Goal: Task Accomplishment & Management: Manage account settings

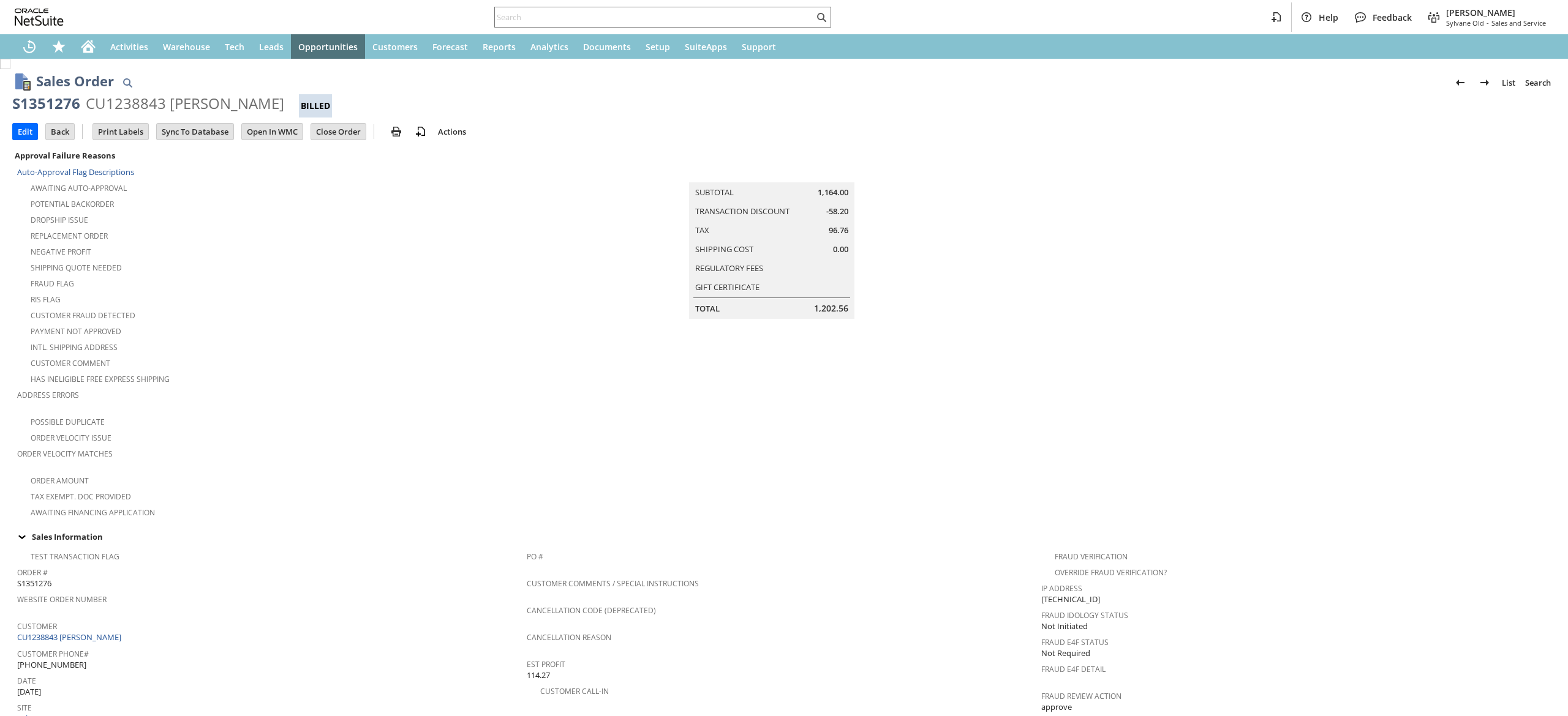
scroll to position [527, 0]
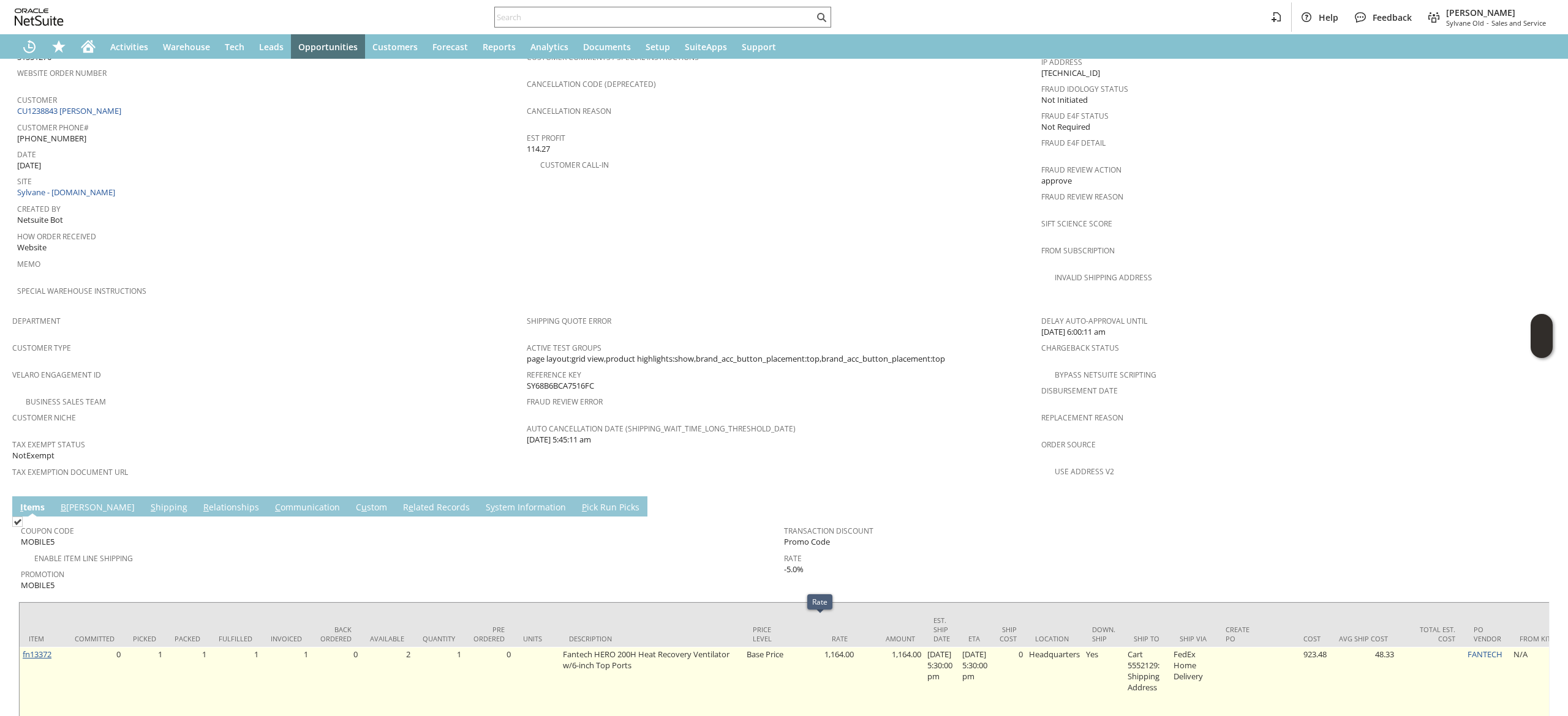
click at [34, 649] on link "fn13372" at bounding box center [36, 654] width 28 height 11
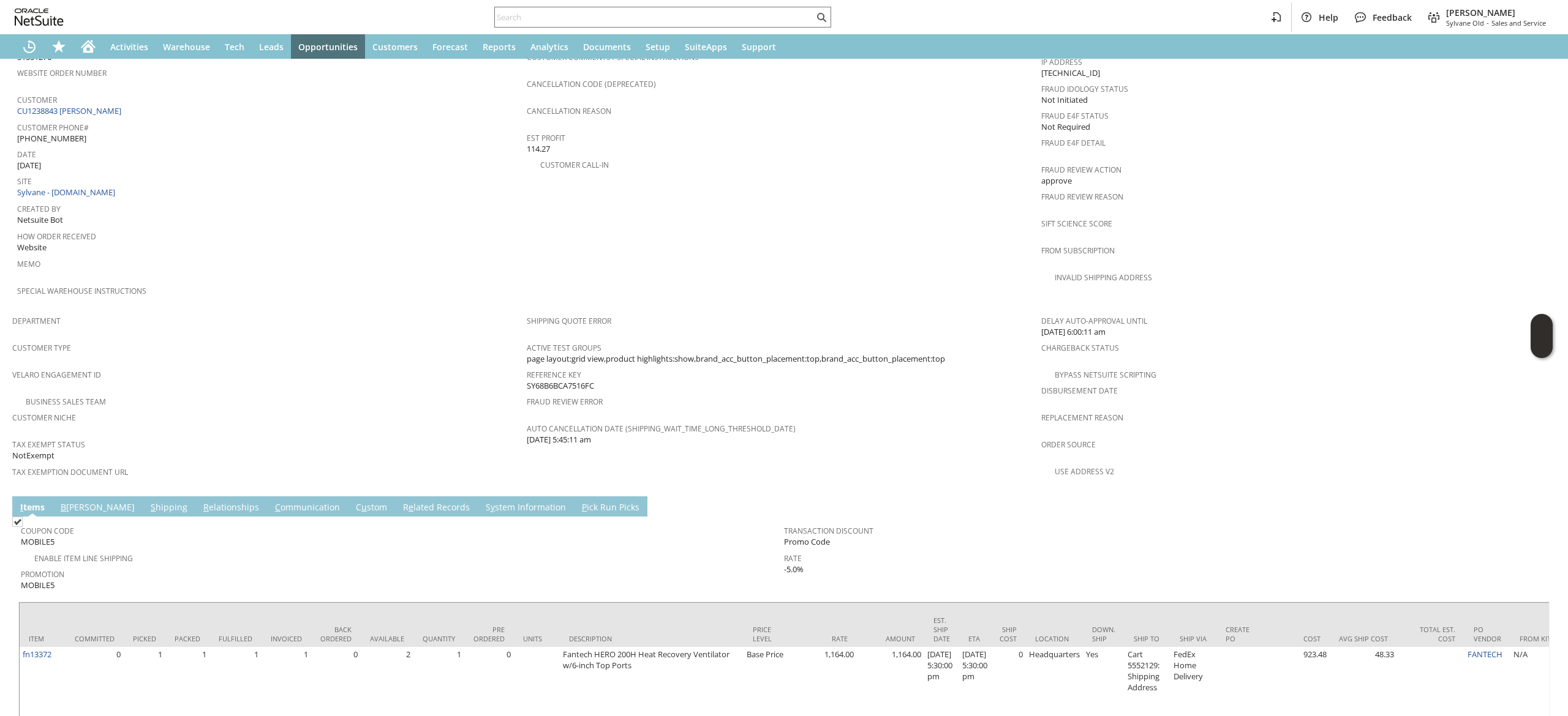
click at [272, 502] on link "C ommunication" at bounding box center [307, 509] width 71 height 14
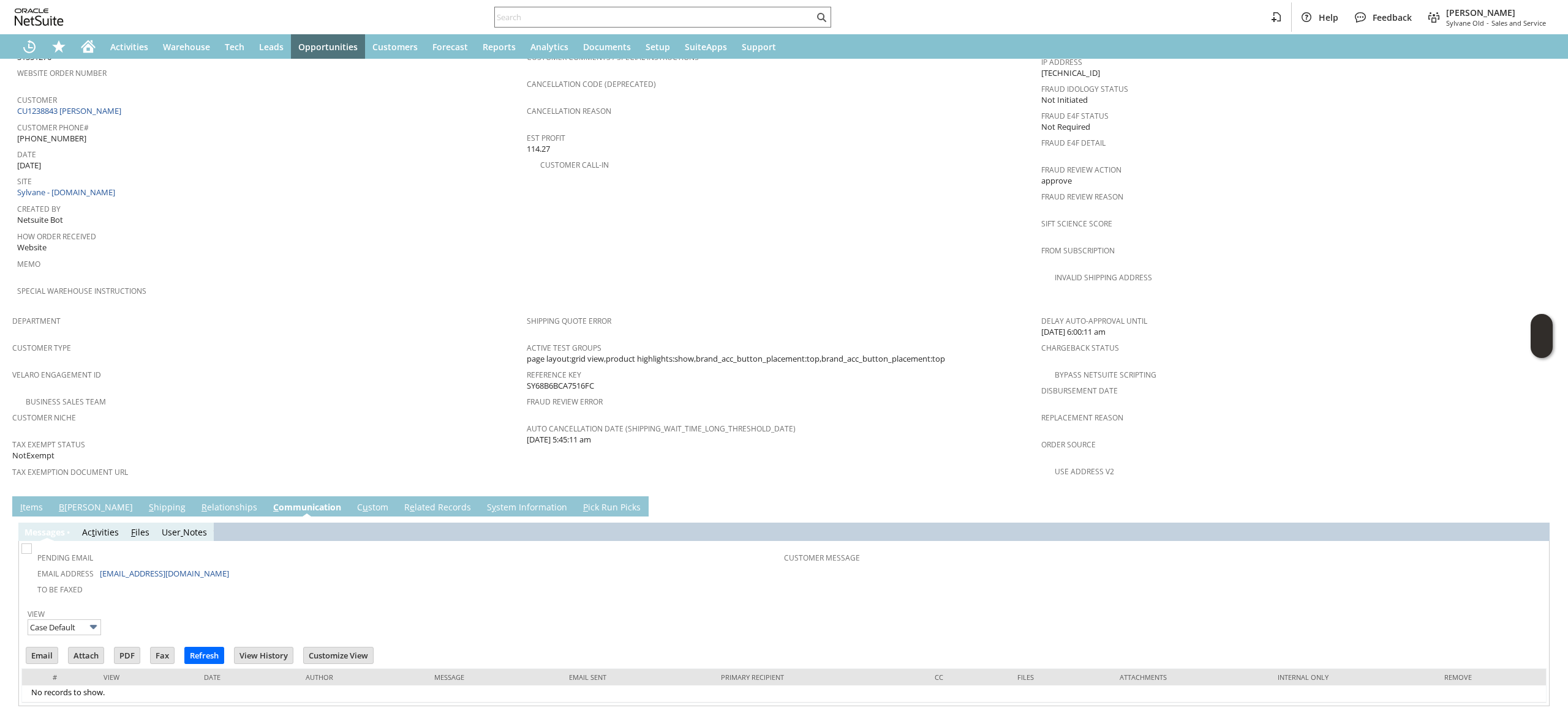
scroll to position [0, 0]
drag, startPoint x: 214, startPoint y: 547, endPoint x: 96, endPoint y: 546, distance: 118.0
click at [96, 565] on td "Email Address d_ososkalo@yahoo.com" at bounding box center [404, 573] width 760 height 15
copy td "[EMAIL_ADDRESS][DOMAIN_NAME]"
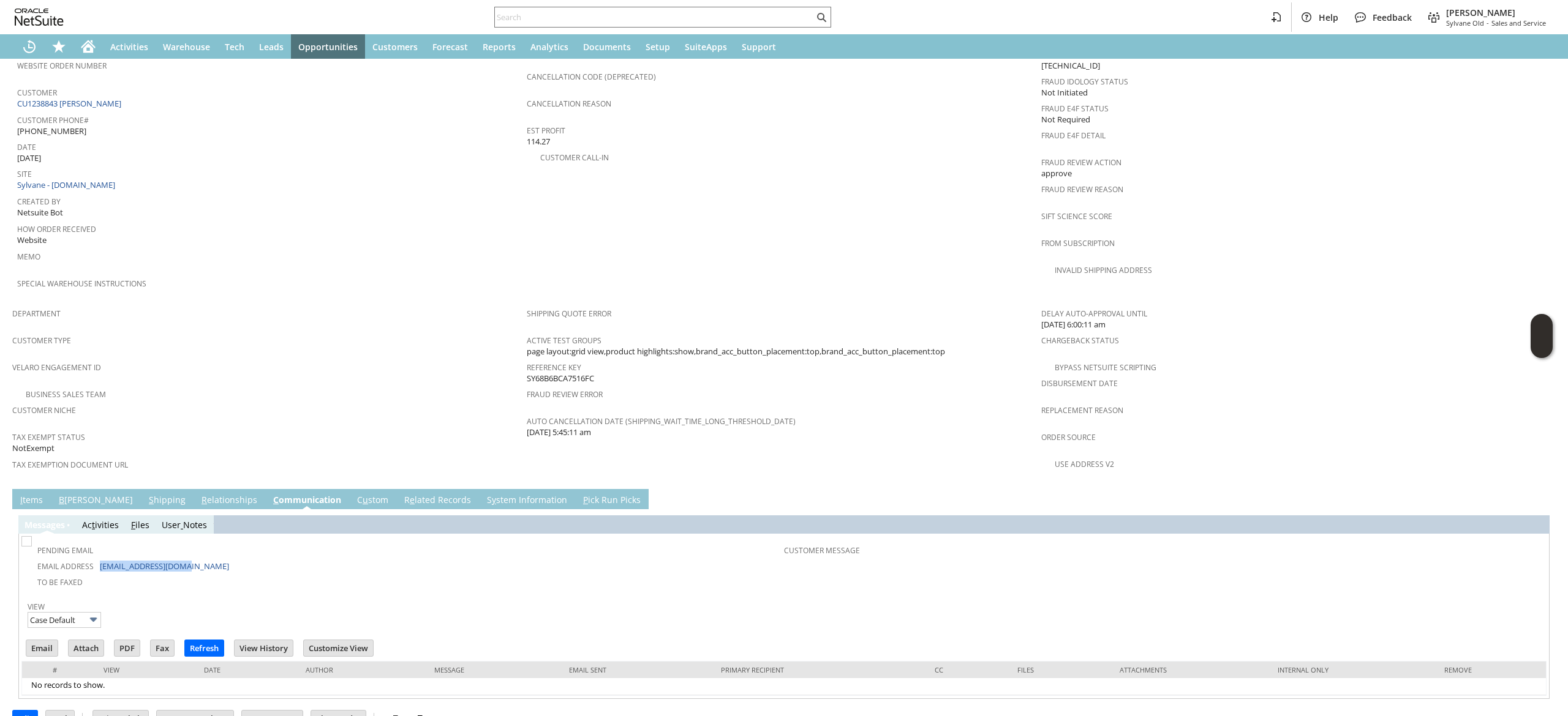
scroll to position [534, 0]
click at [15, 509] on div "Messa g es Ac t ivities F iles User Notes Pending Email Email Address d_ososkal…" at bounding box center [784, 603] width 1543 height 189
click at [18, 509] on div "Messa g es Ac t ivities F iles User Notes Pending Email Email Address d_ososkal…" at bounding box center [784, 603] width 1543 height 189
click at [35, 493] on link "I tems" at bounding box center [31, 500] width 28 height 14
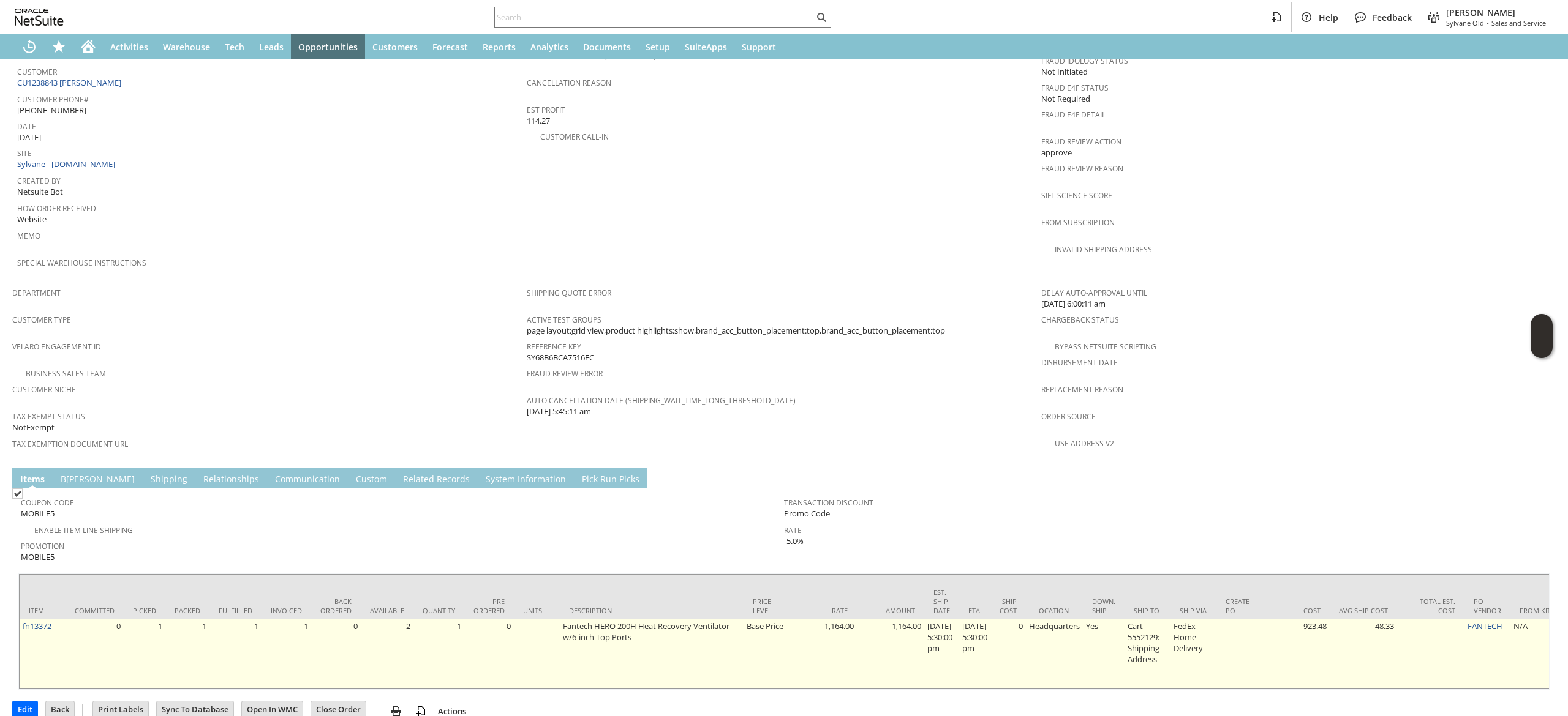
scroll to position [559, 0]
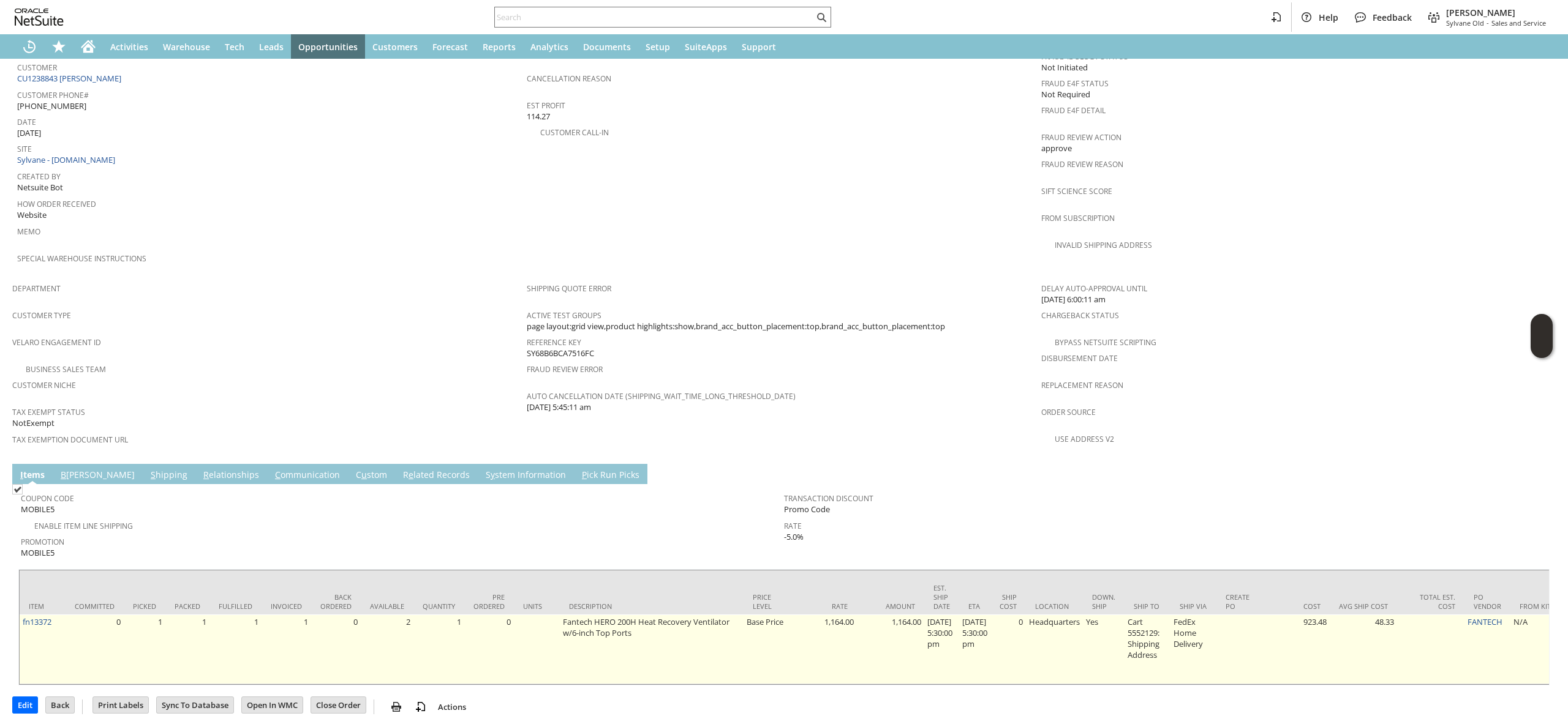
click at [37, 614] on td "fn13372" at bounding box center [42, 649] width 46 height 70
click at [41, 616] on link "fn13372" at bounding box center [36, 621] width 28 height 11
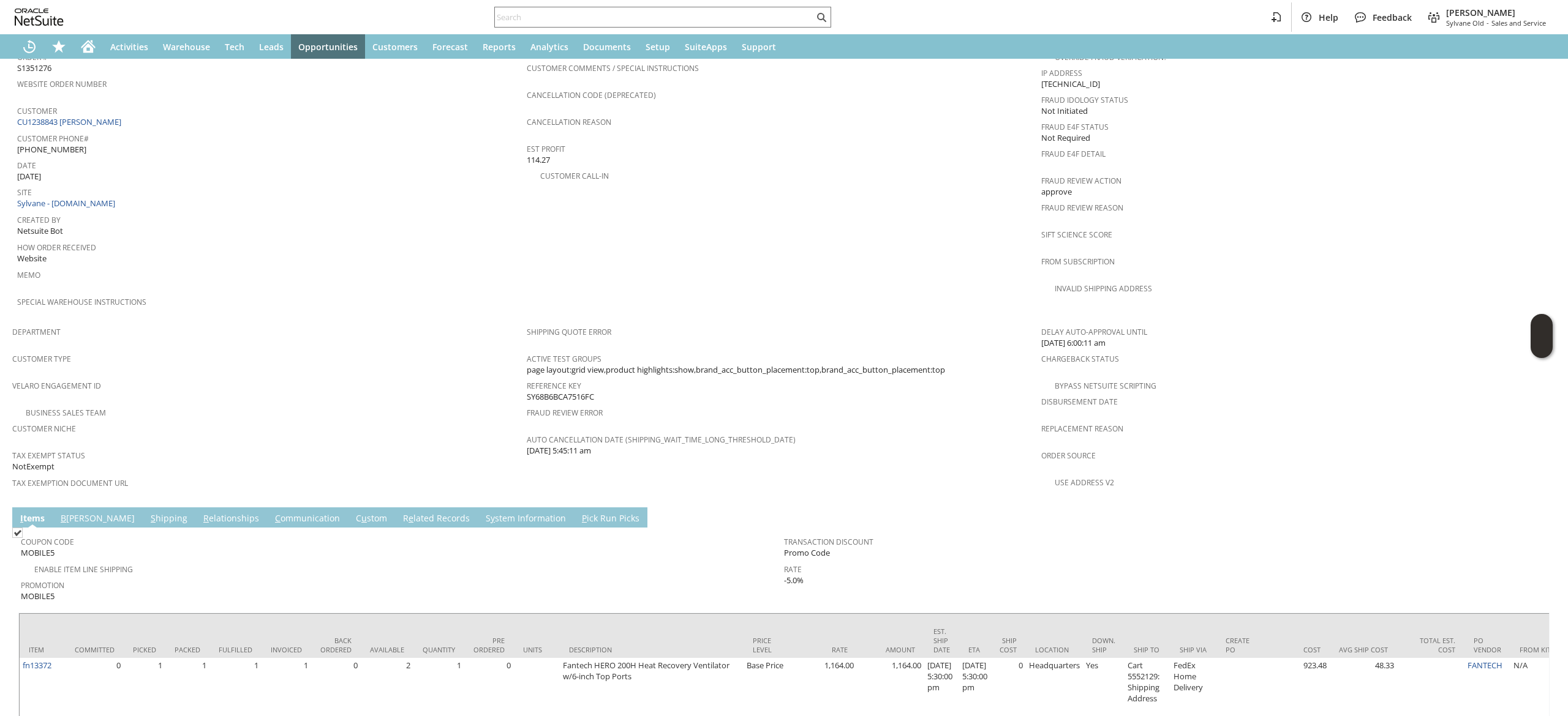
scroll to position [559, 0]
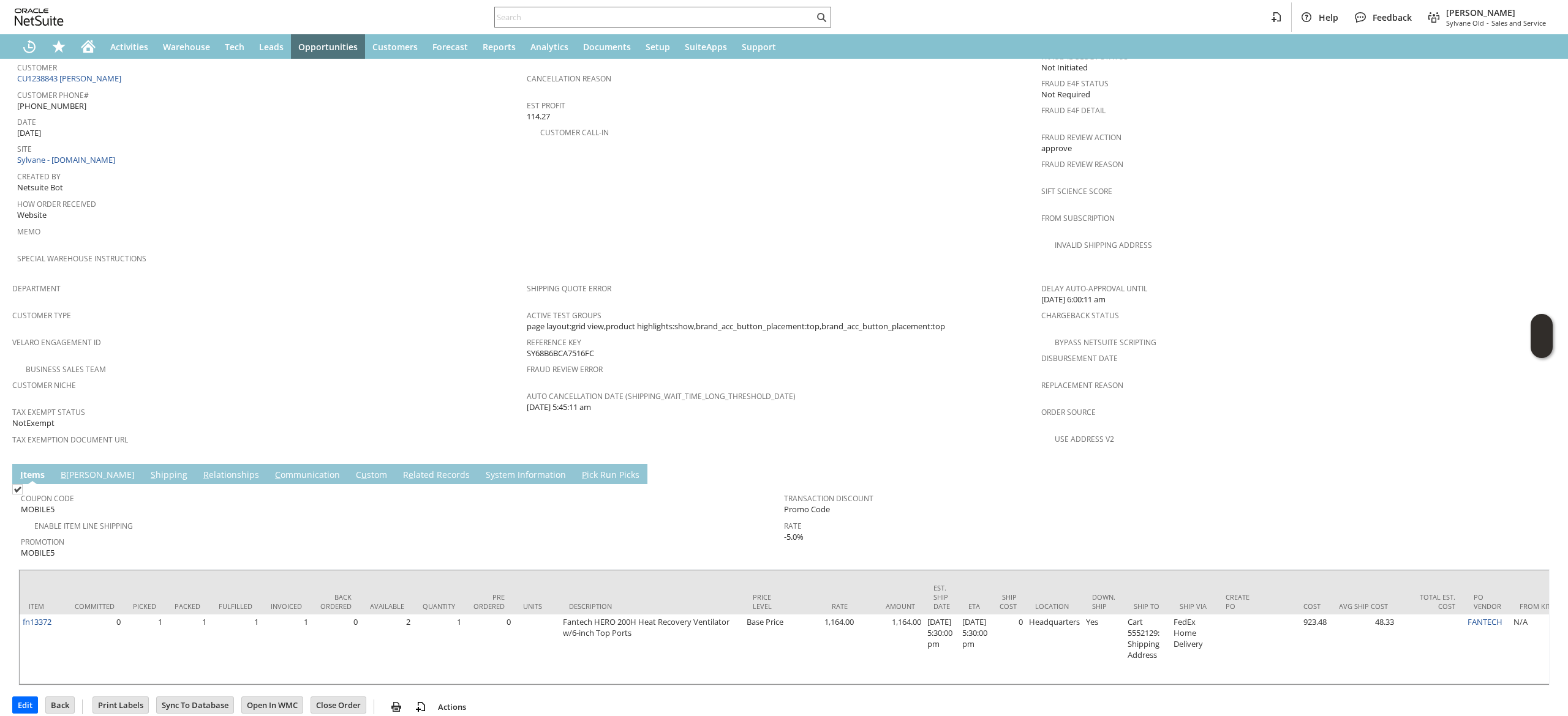
click at [400, 469] on link "R e lated Records" at bounding box center [436, 476] width 73 height 14
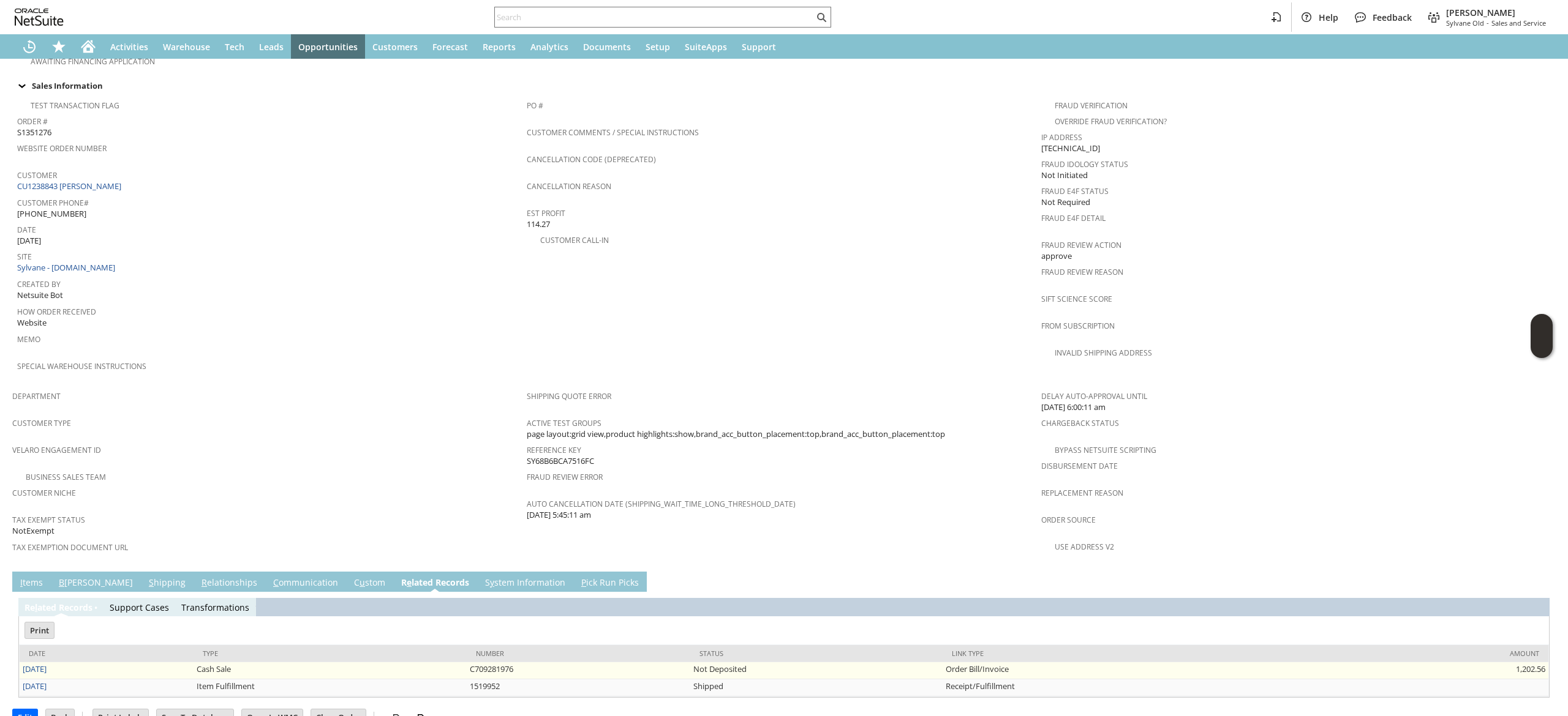
scroll to position [0, 0]
click at [33, 664] on link "[DATE]" at bounding box center [34, 669] width 24 height 11
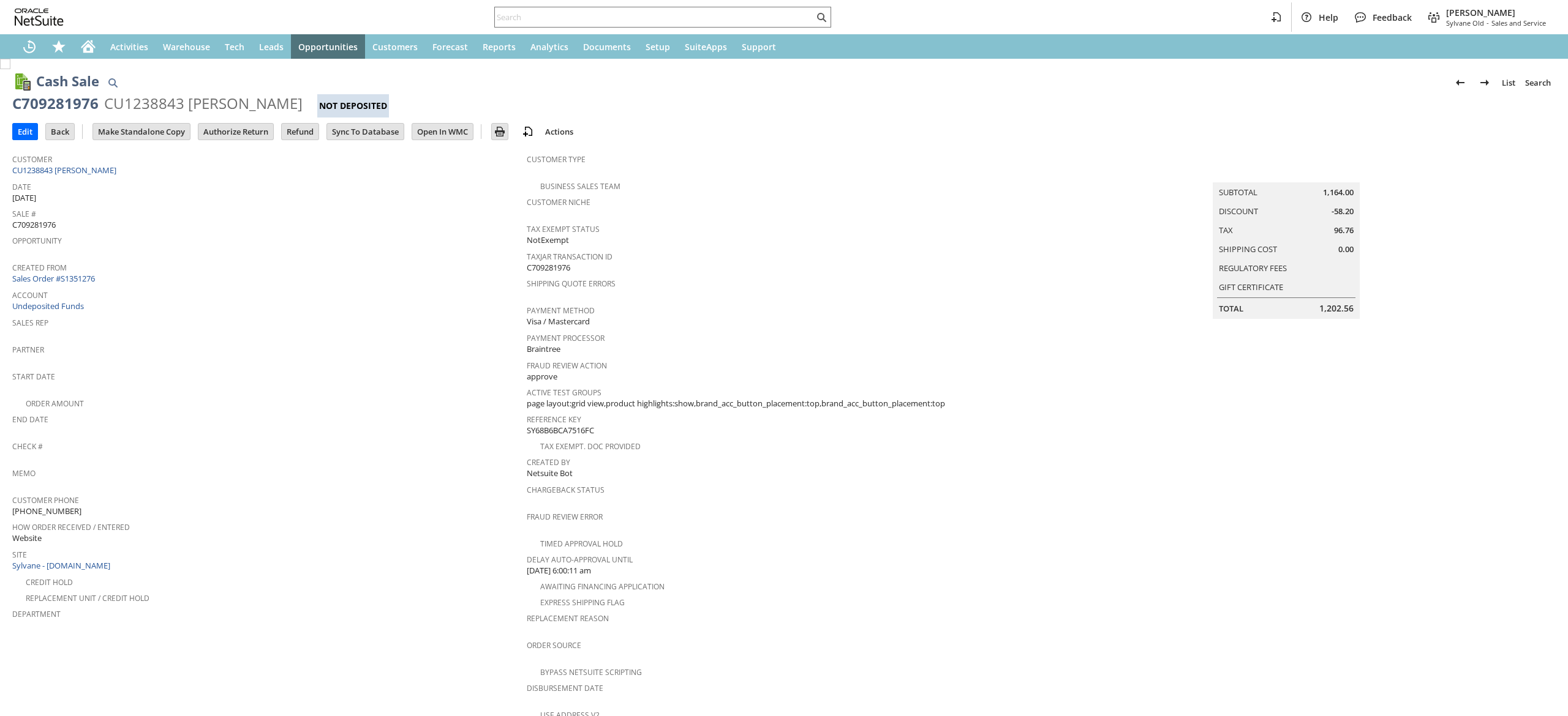
click at [226, 132] on input "Authorize Return" at bounding box center [235, 132] width 75 height 15
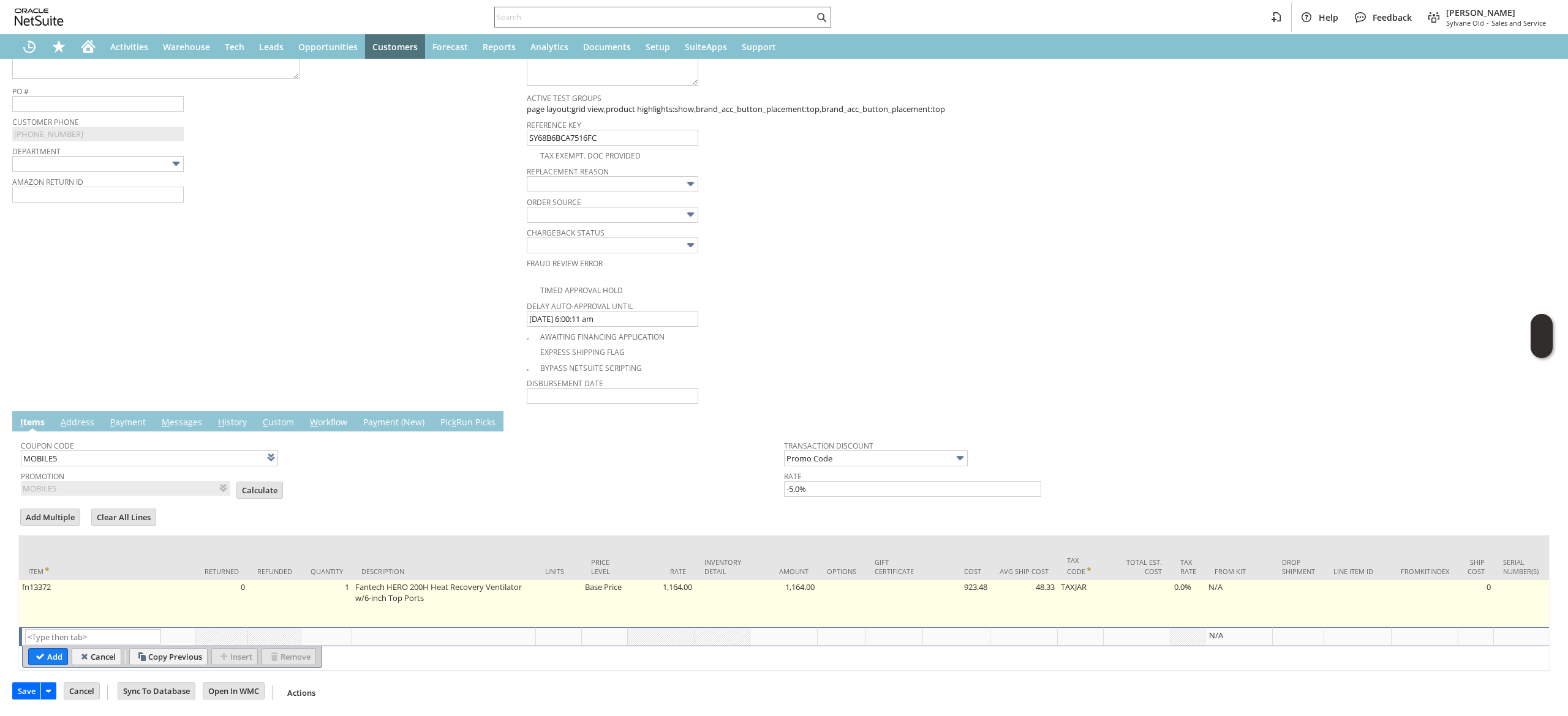
click at [160, 580] on td "fn13372" at bounding box center [107, 603] width 177 height 47
type input "fn13372"
type input "OK"
type input "Make Copy"
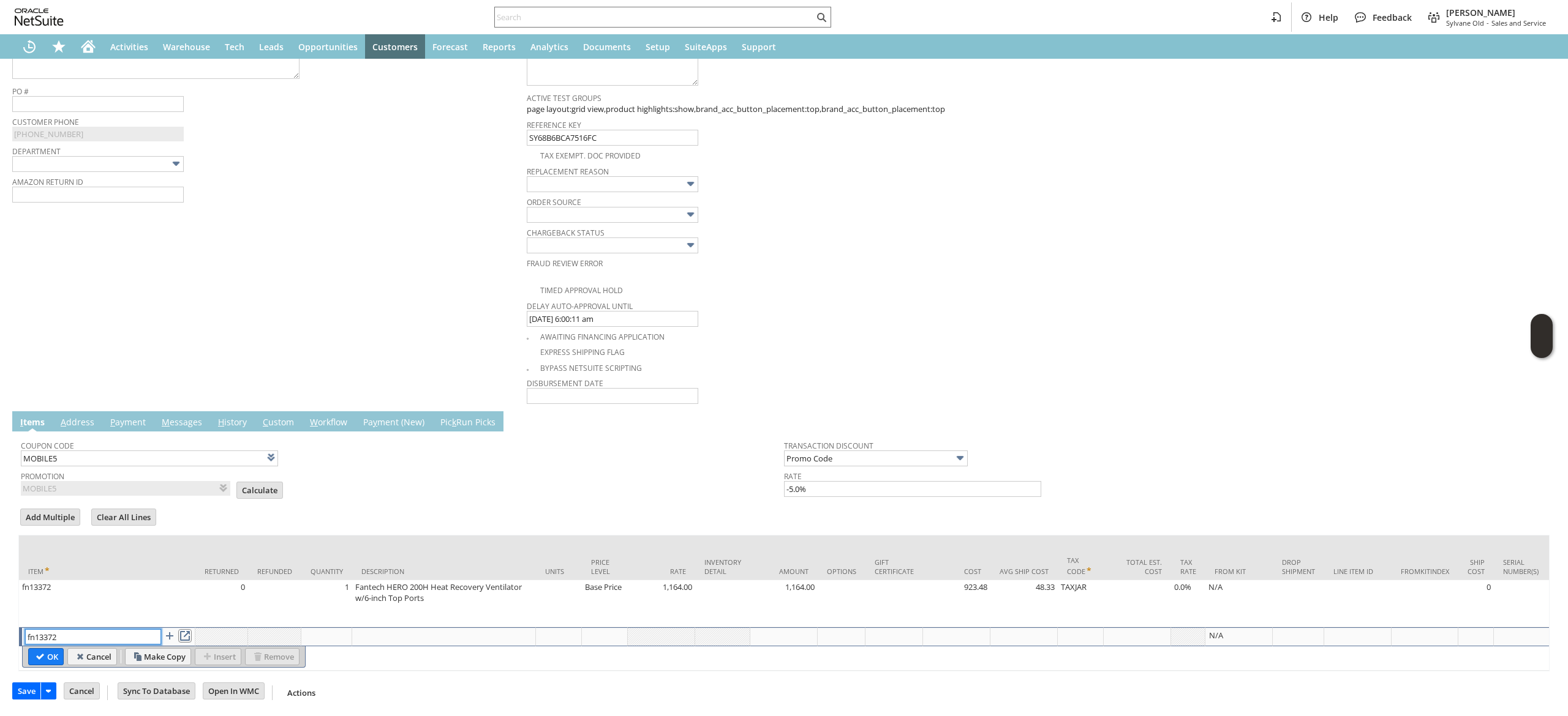
scroll to position [504, 0]
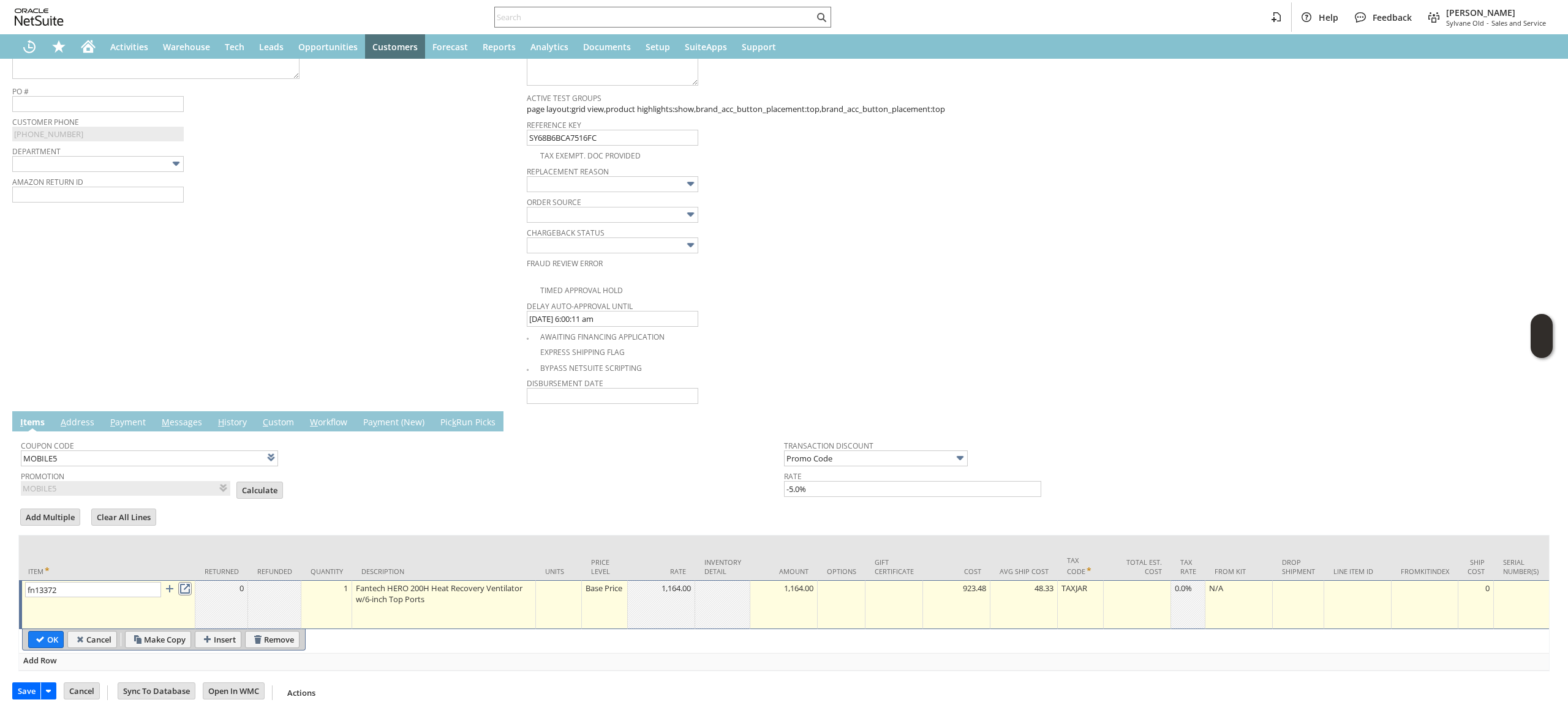
click at [189, 582] on link at bounding box center [185, 589] width 14 height 14
click at [606, 597] on td "Base Price" at bounding box center [604, 604] width 46 height 49
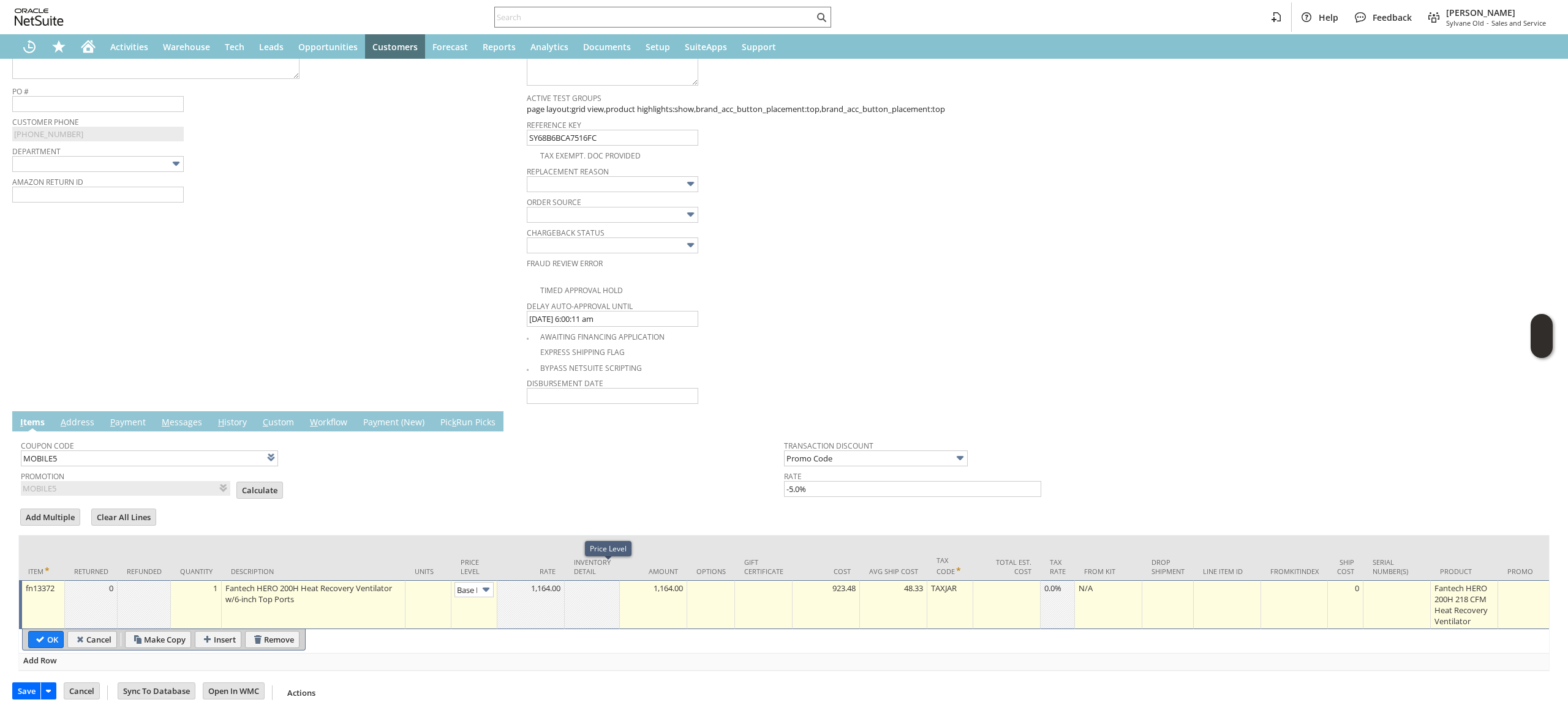
scroll to position [0, 18]
click at [487, 583] on img at bounding box center [486, 589] width 14 height 14
type input "Custom"
click at [548, 580] on td at bounding box center [531, 604] width 67 height 49
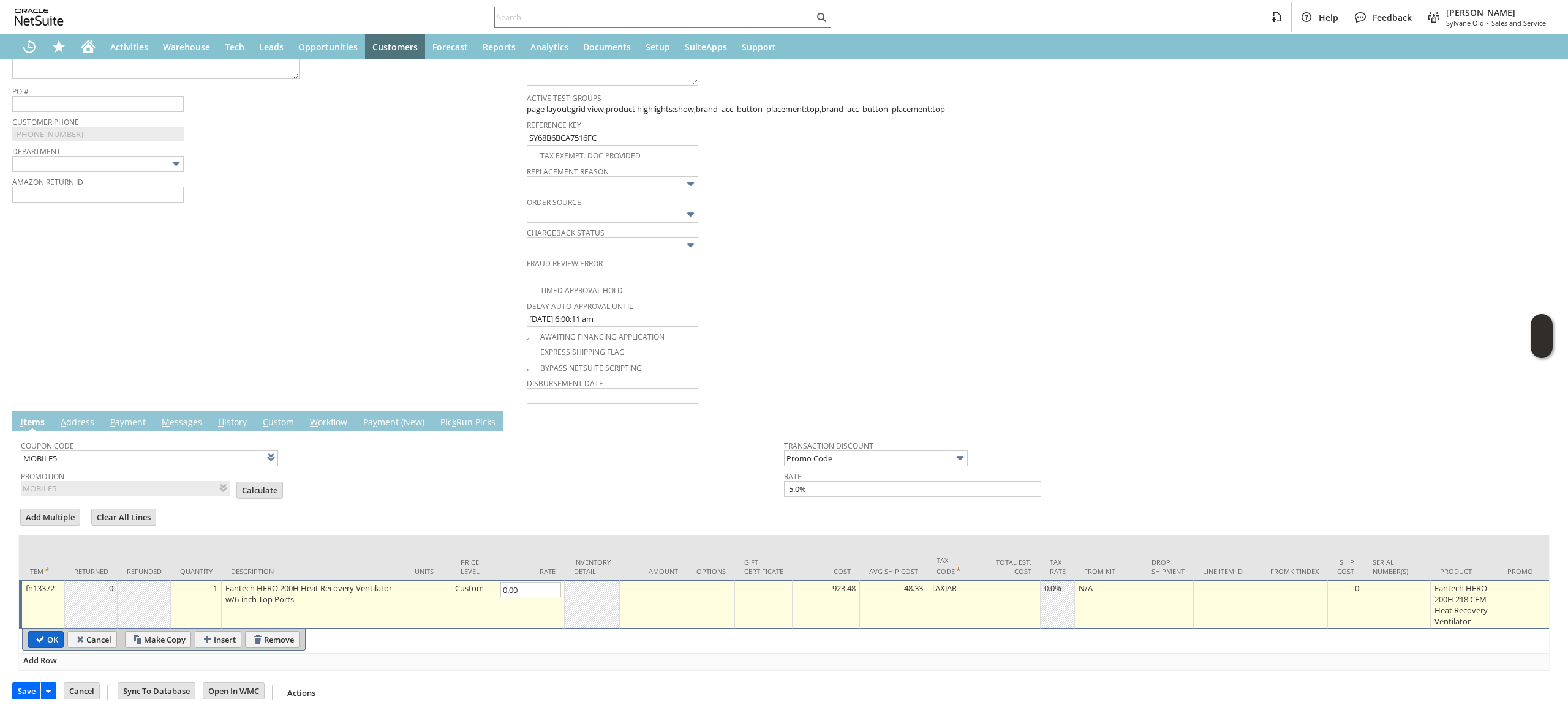
type input "0.00"
click at [43, 631] on td "OK" at bounding box center [46, 639] width 35 height 17
click at [46, 632] on input "OK" at bounding box center [46, 639] width 34 height 15
type input "Add"
type input "Copy Previous"
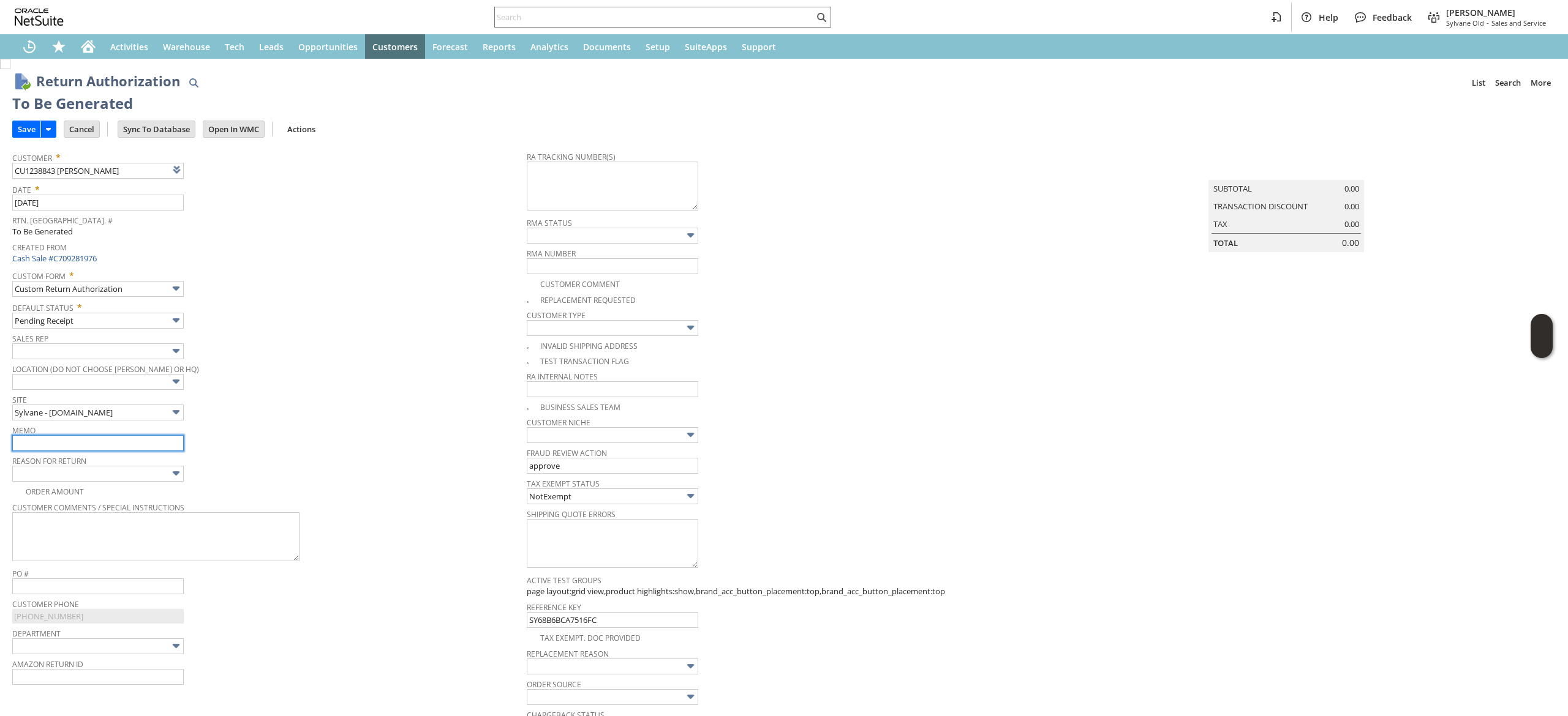
click at [116, 438] on input "text" at bounding box center [97, 443] width 171 height 15
type input "item damaged in transit, replacement requested"
click at [532, 304] on span at bounding box center [534, 299] width 14 height 11
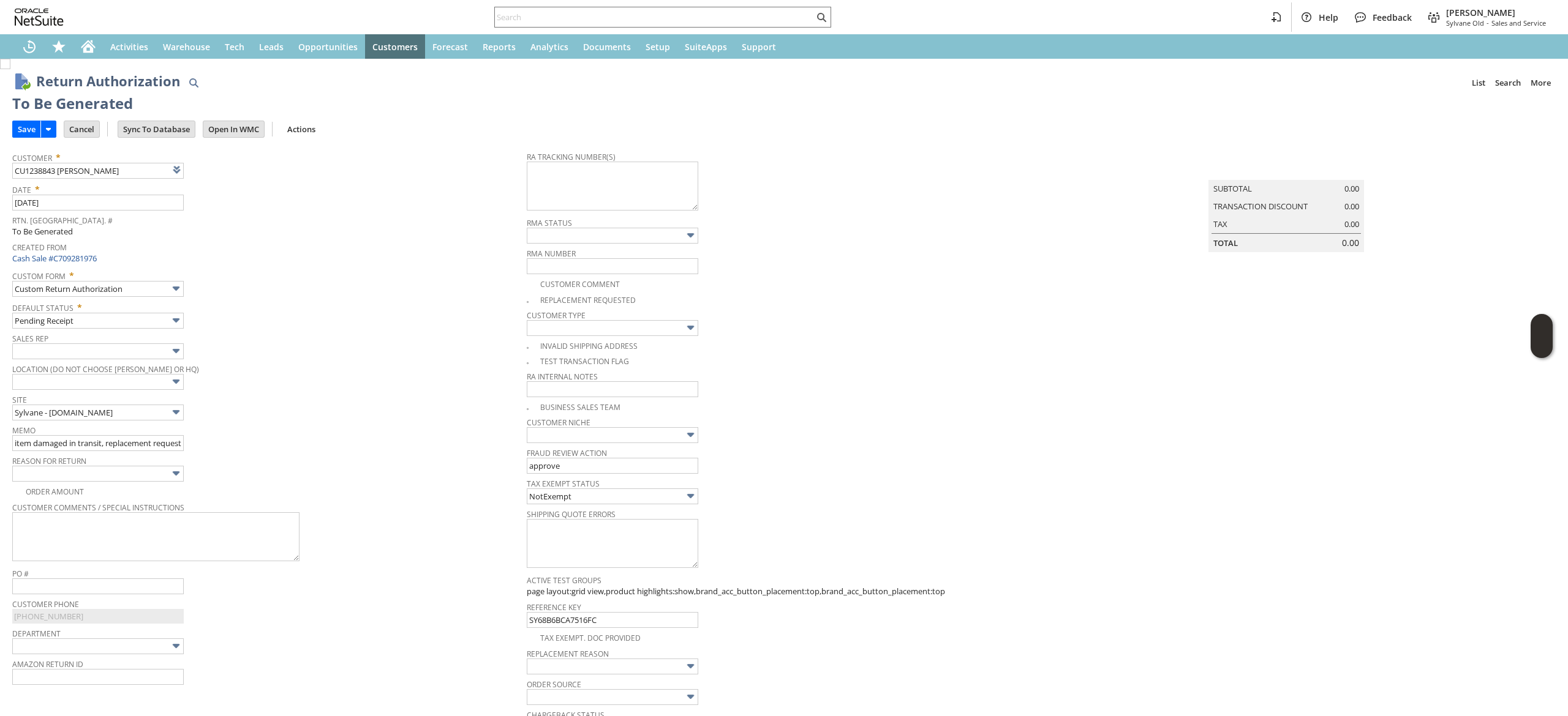
click at [527, 292] on div "Replacement Requested" at bounding box center [784, 299] width 514 height 14
click at [10, 69] on img at bounding box center [5, 64] width 10 height 10
checkbox input "true"
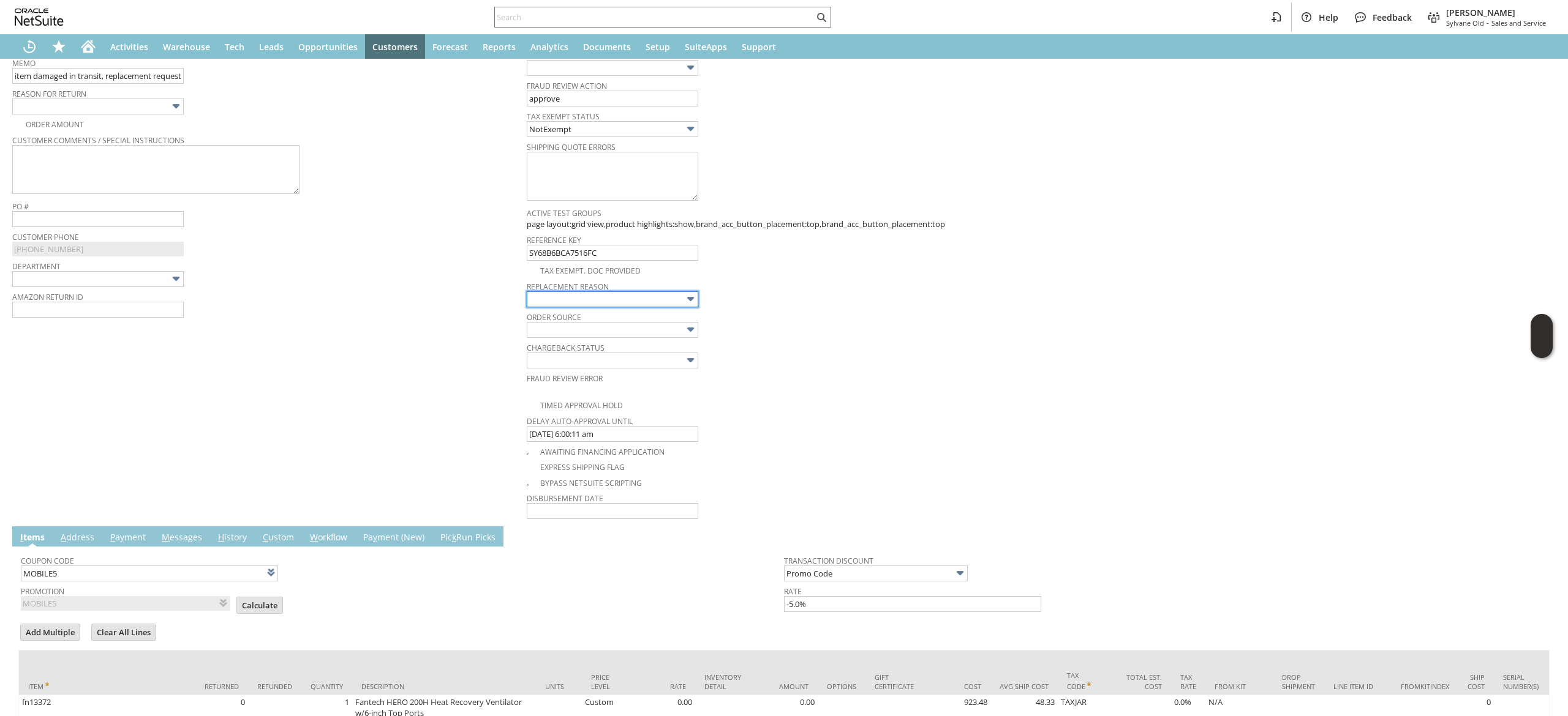
click at [646, 300] on input "text" at bounding box center [612, 299] width 171 height 15
type input "Damaged shipment"
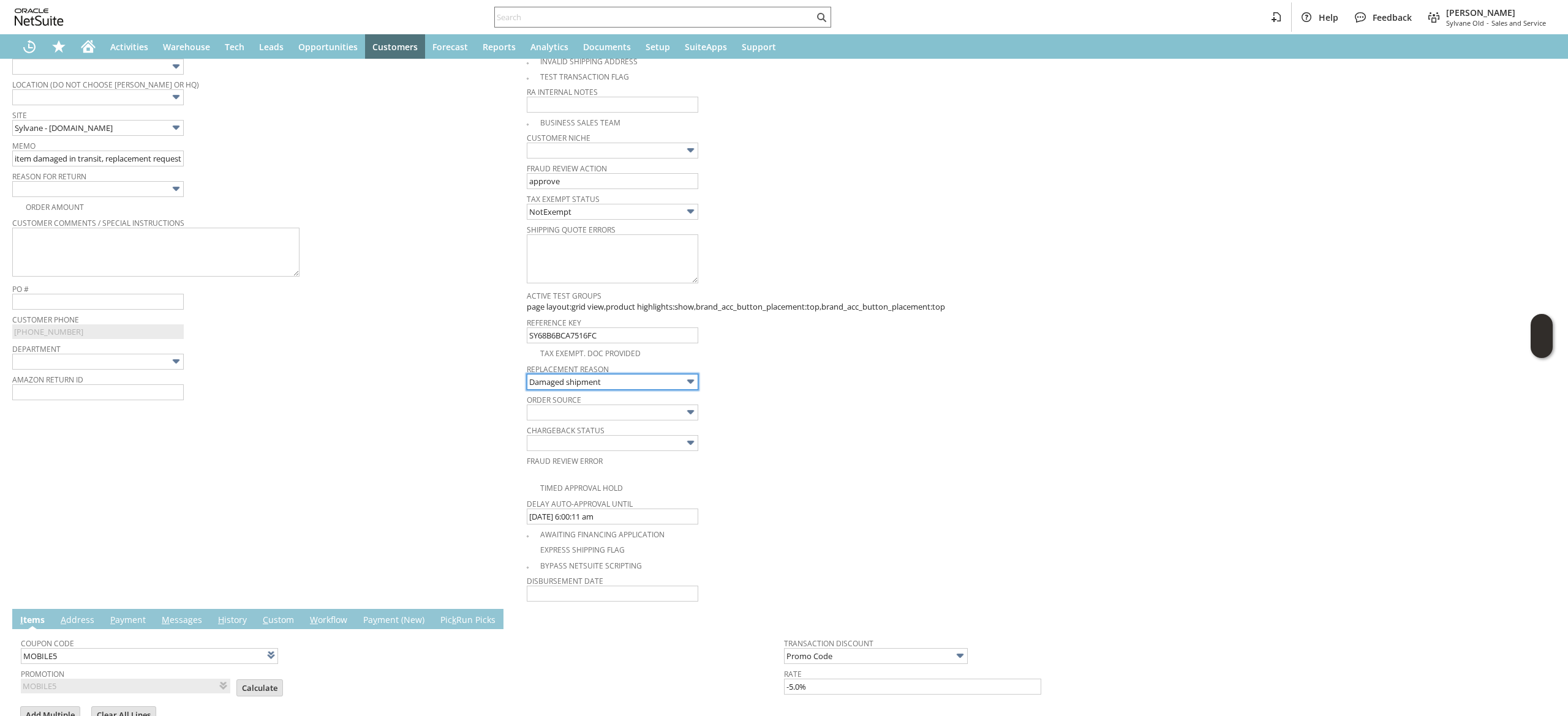
scroll to position [245, 0]
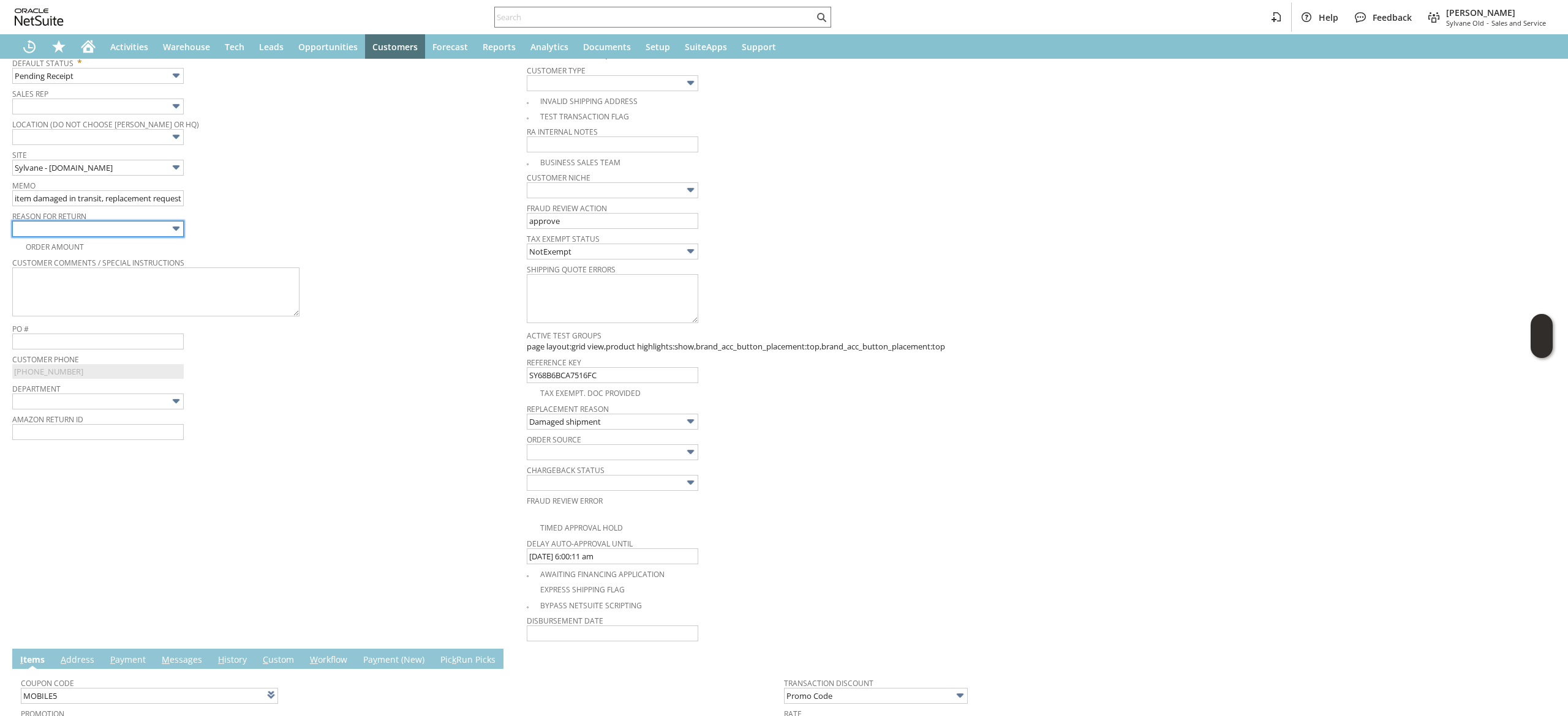
click at [138, 230] on input "text" at bounding box center [97, 229] width 171 height 15
type input "Damaged during shipping"
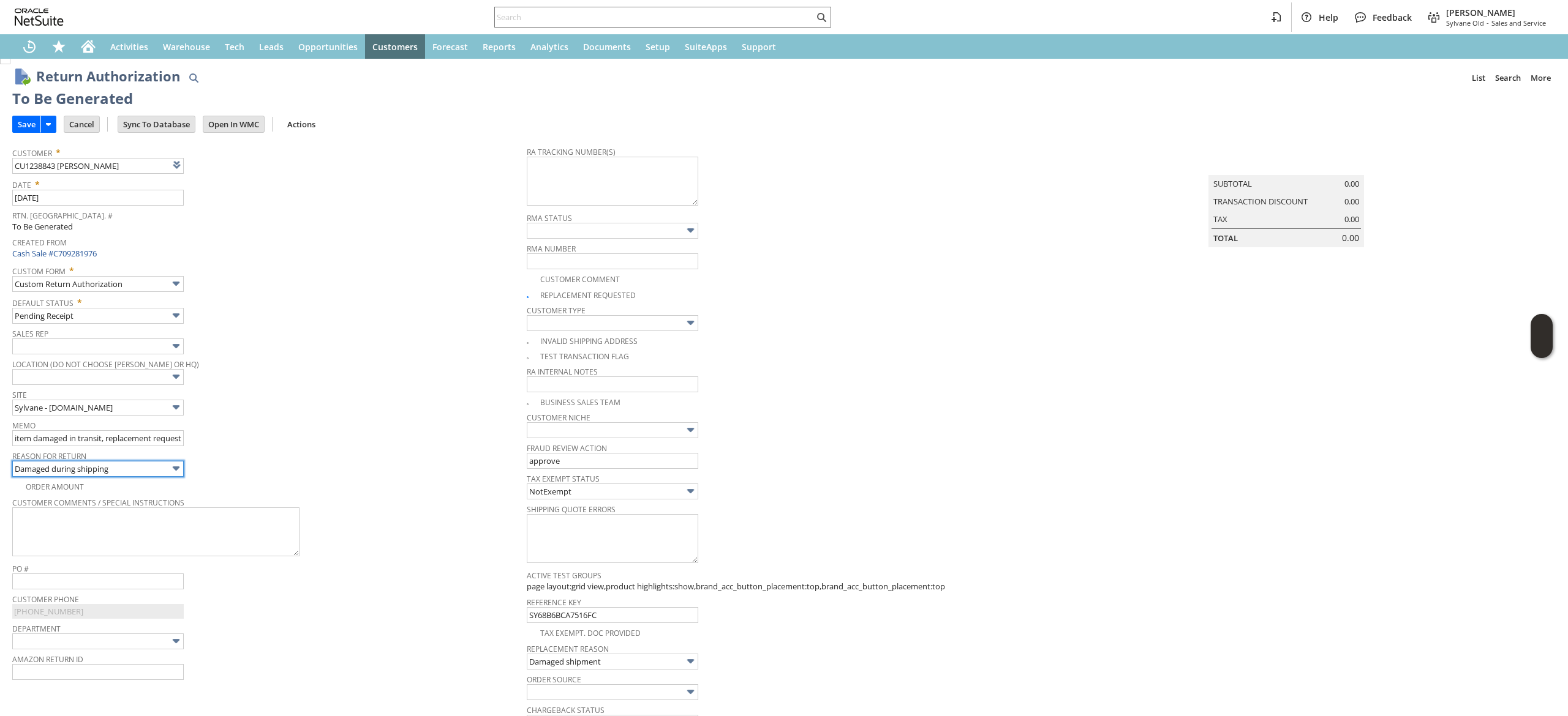
scroll to position [0, 0]
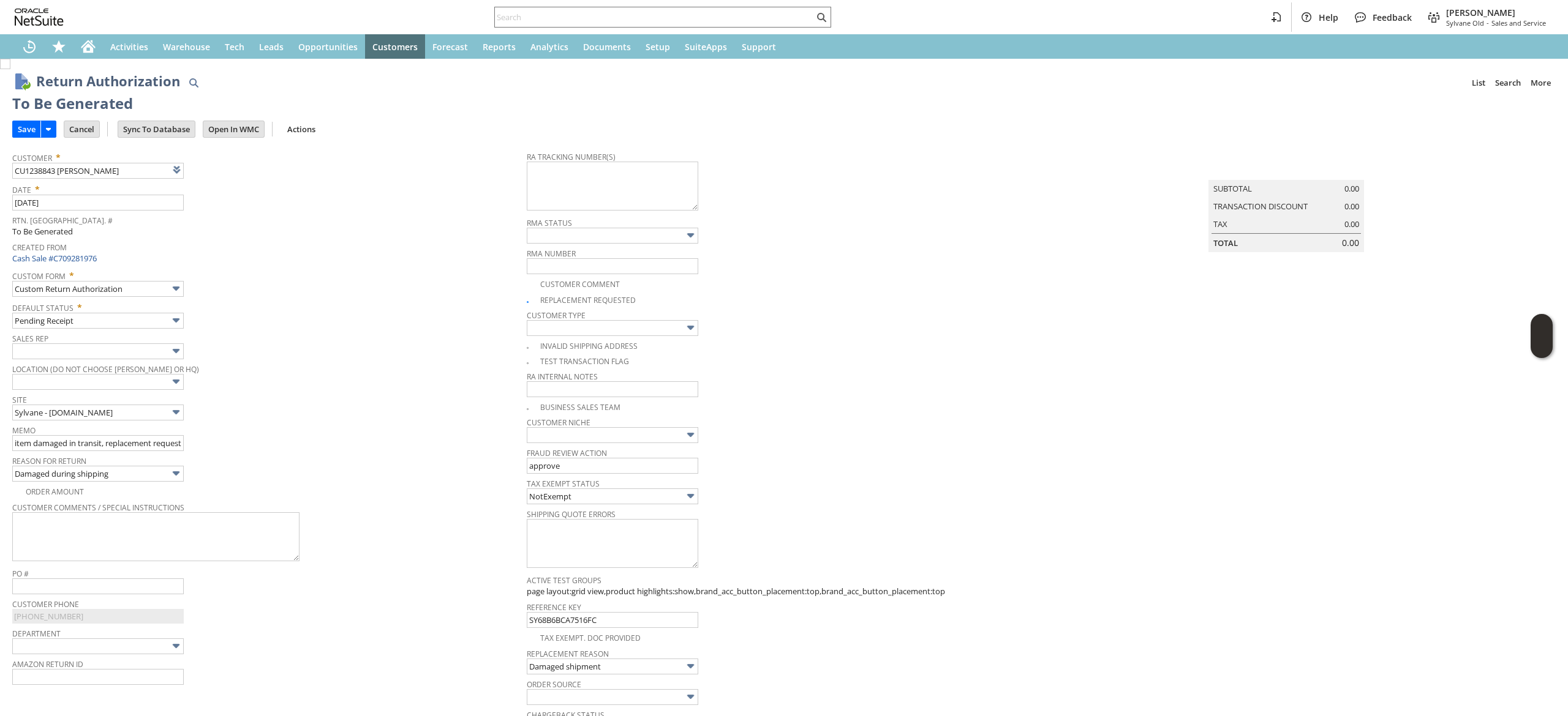
click at [31, 129] on input "Save" at bounding box center [27, 129] width 28 height 15
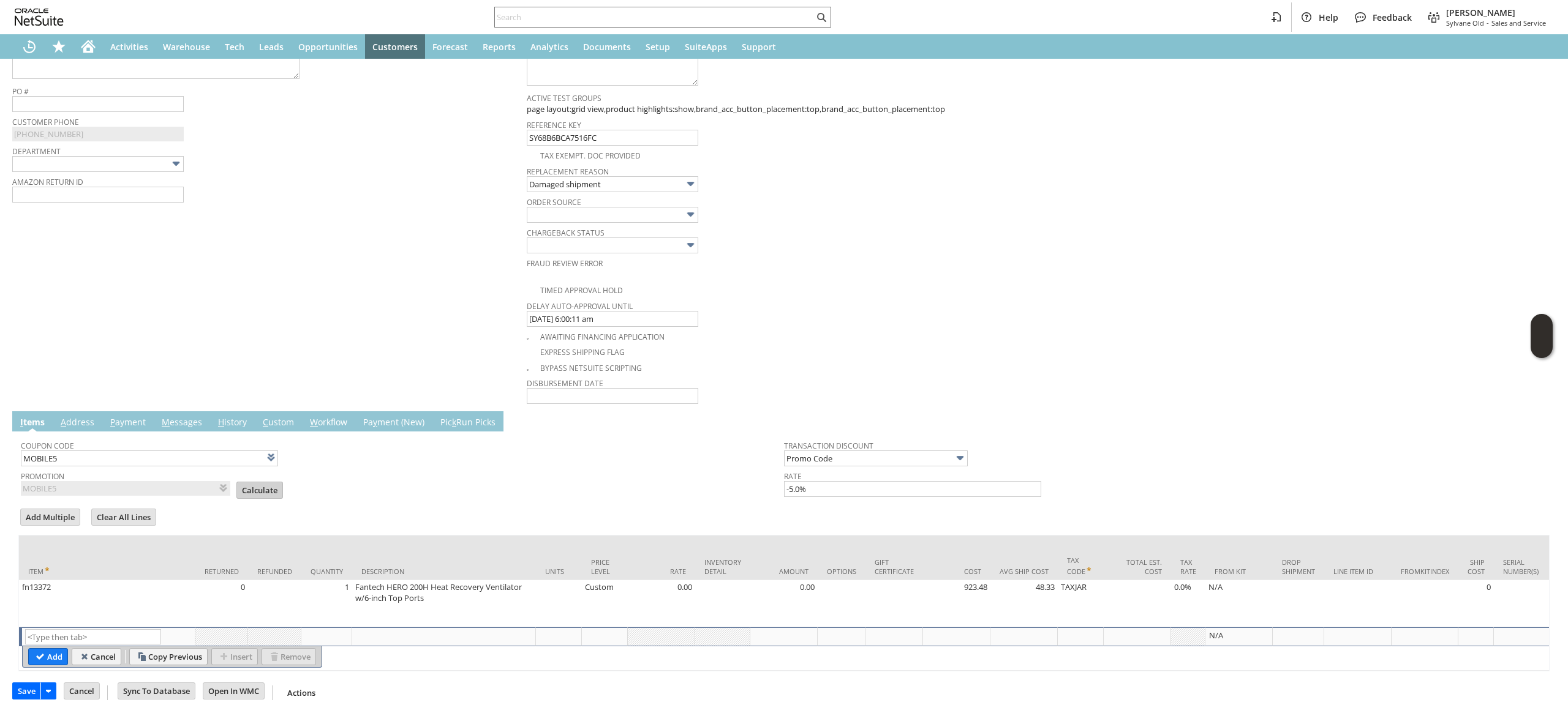
click at [264, 482] on input "Calculate" at bounding box center [259, 490] width 46 height 15
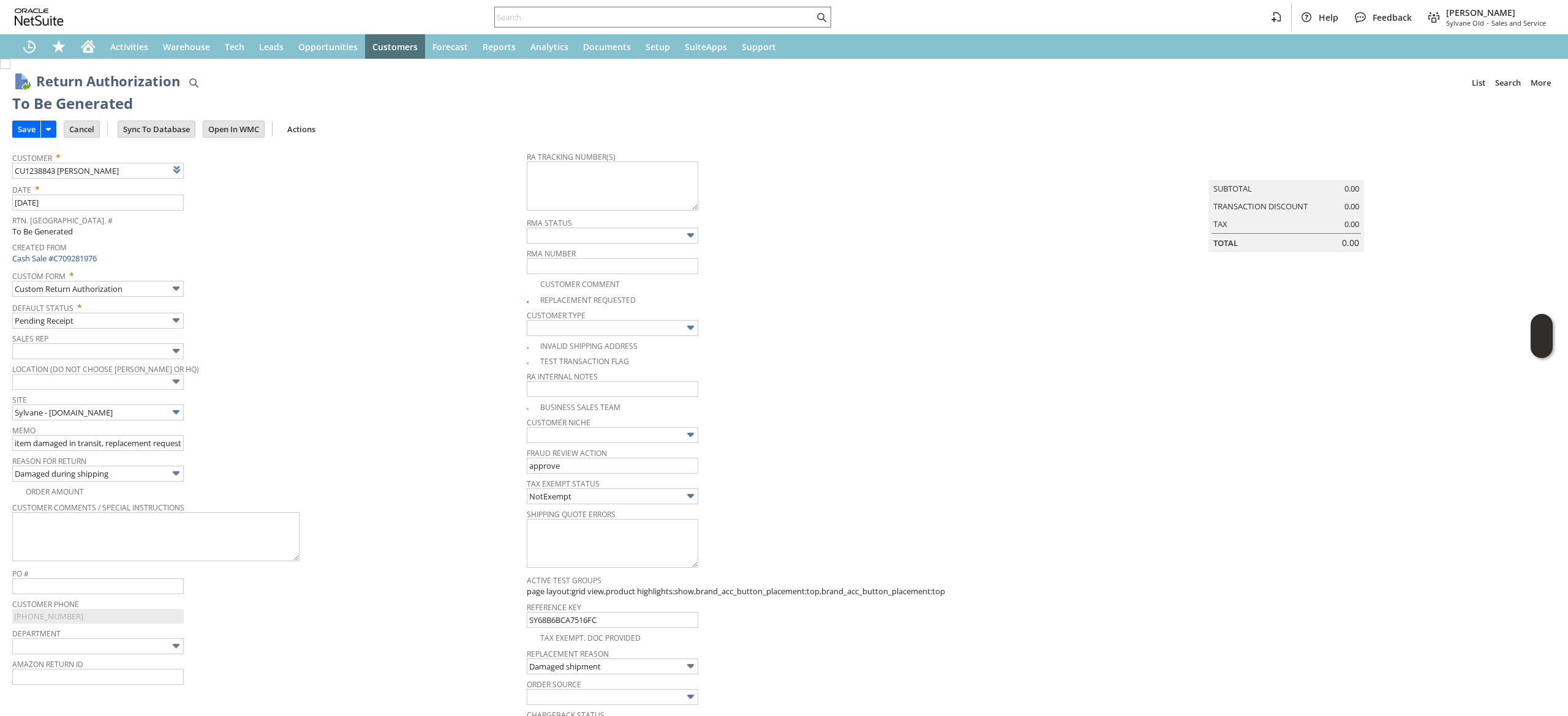
click at [13, 139] on td "Save" at bounding box center [38, 129] width 52 height 22
click at [26, 130] on input "Save" at bounding box center [27, 129] width 28 height 15
click at [224, 169] on div "Customer * CU1238843 david ososkalo List Search" at bounding box center [266, 164] width 508 height 31
drag, startPoint x: 214, startPoint y: 171, endPoint x: 239, endPoint y: 158, distance: 28.2
click at [214, 171] on link at bounding box center [208, 170] width 14 height 14
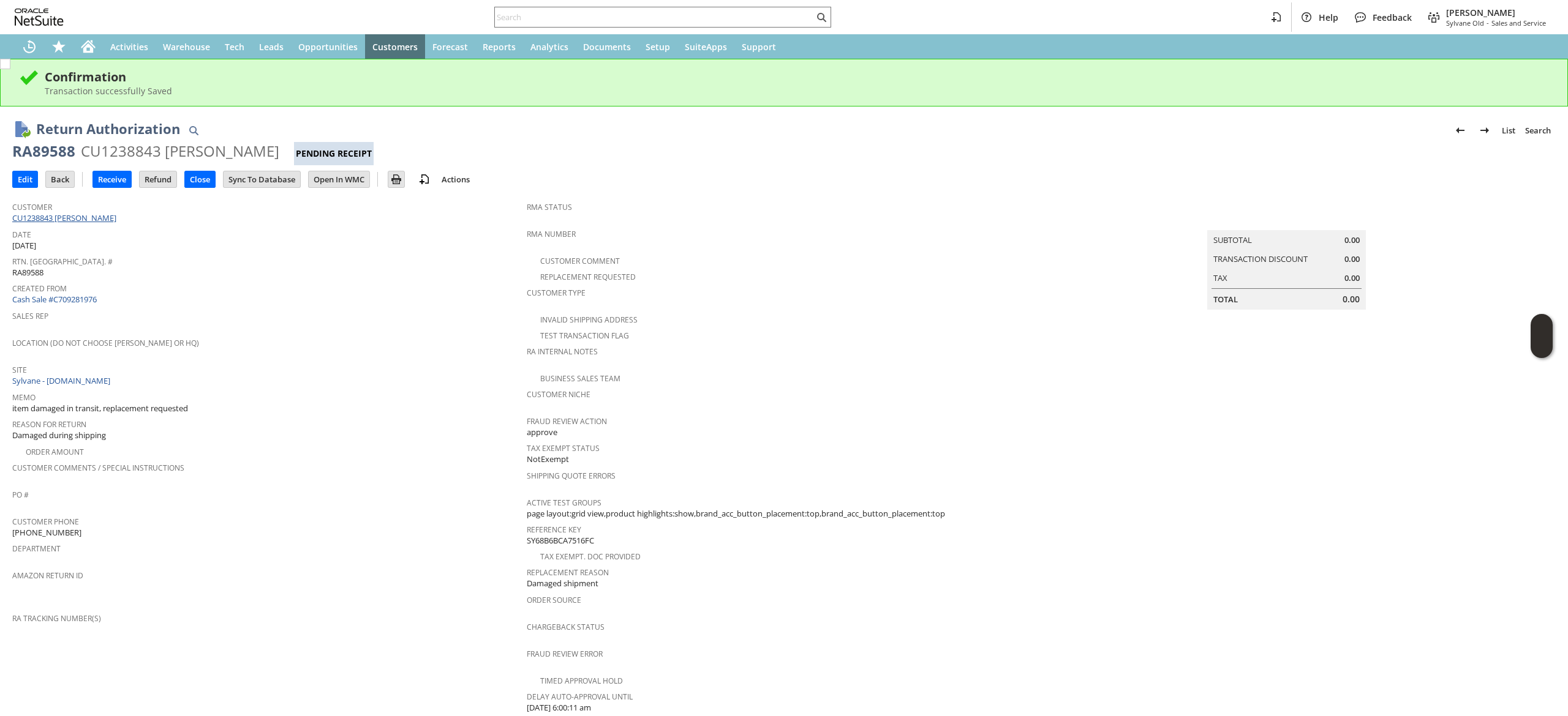
click at [65, 219] on link "CU1238843 [PERSON_NAME]" at bounding box center [65, 218] width 107 height 11
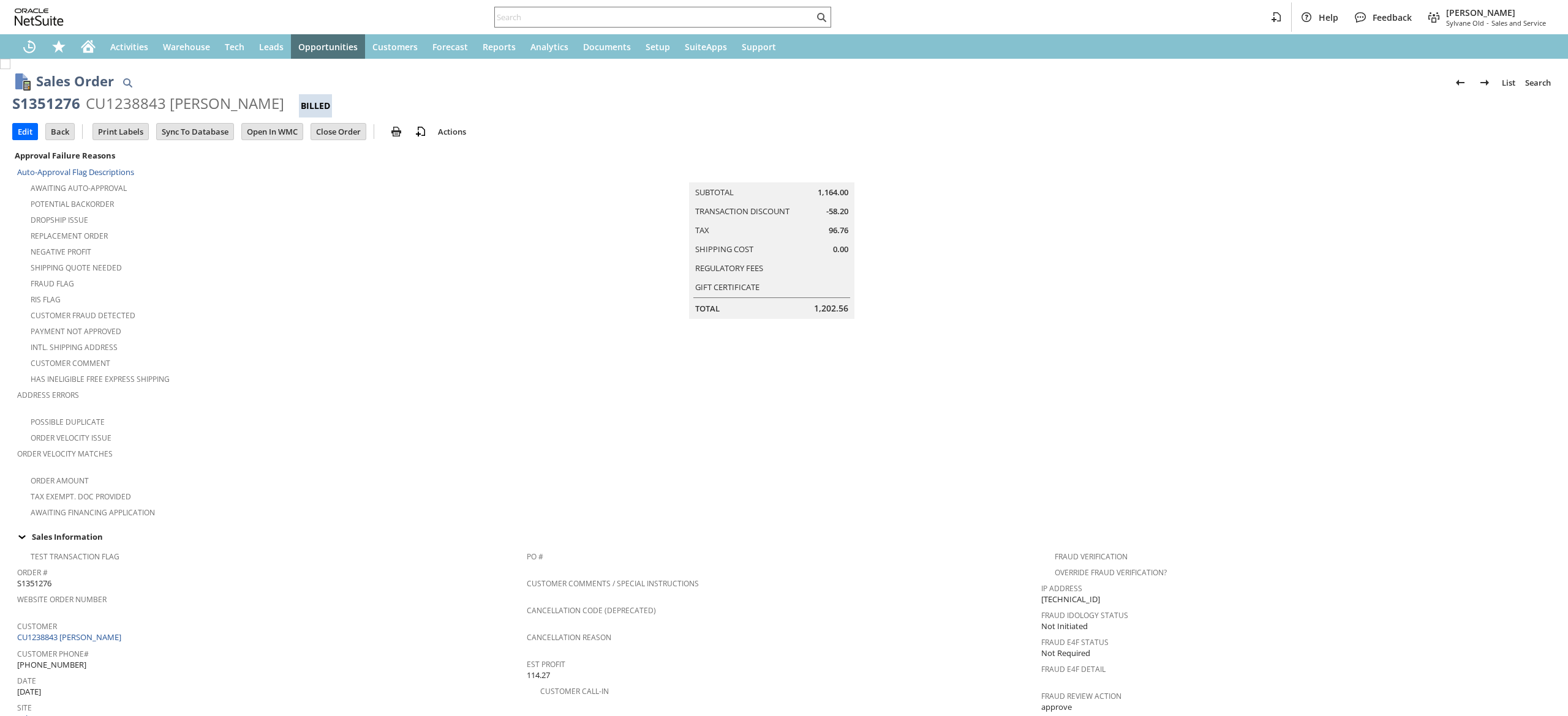
scroll to position [527, 0]
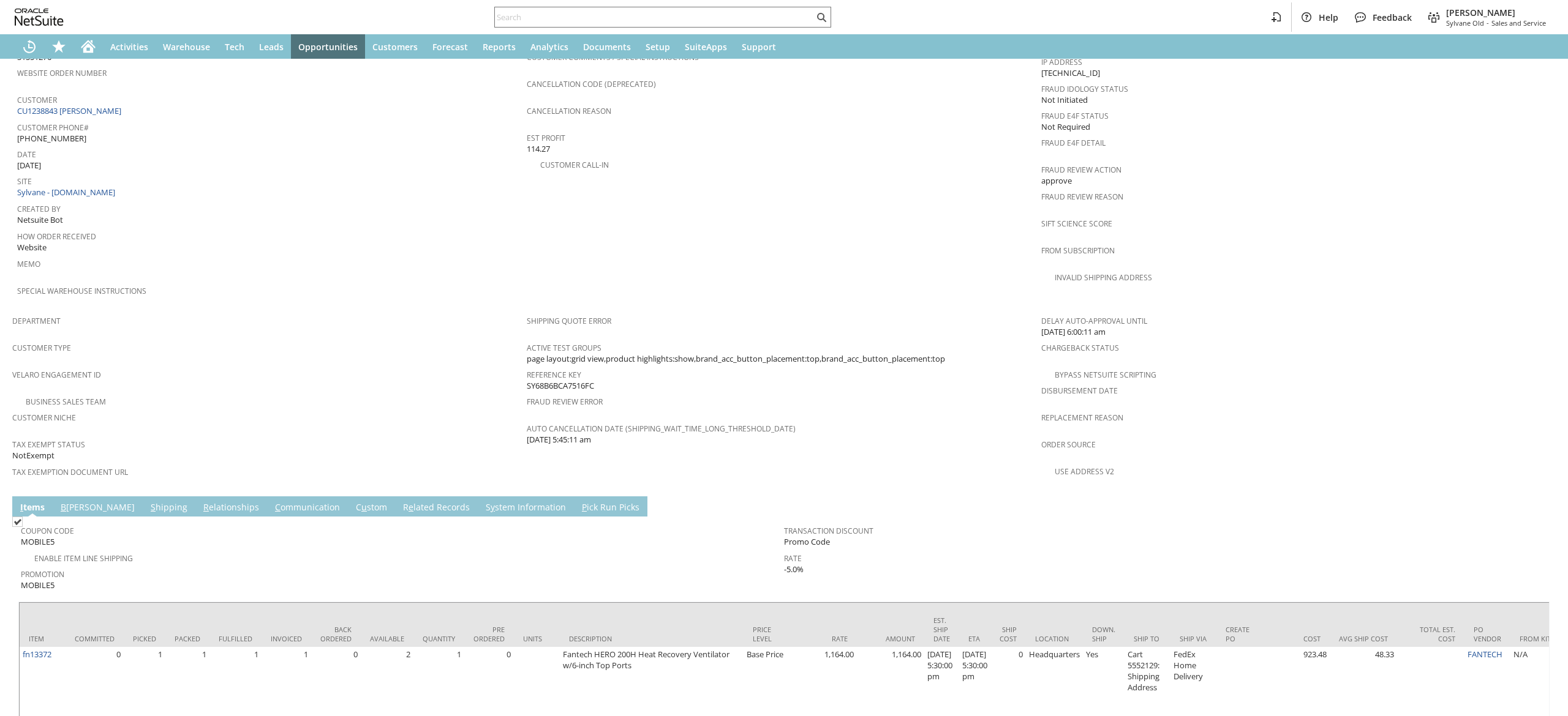
click at [147, 502] on link "S hipping" at bounding box center [169, 509] width 43 height 14
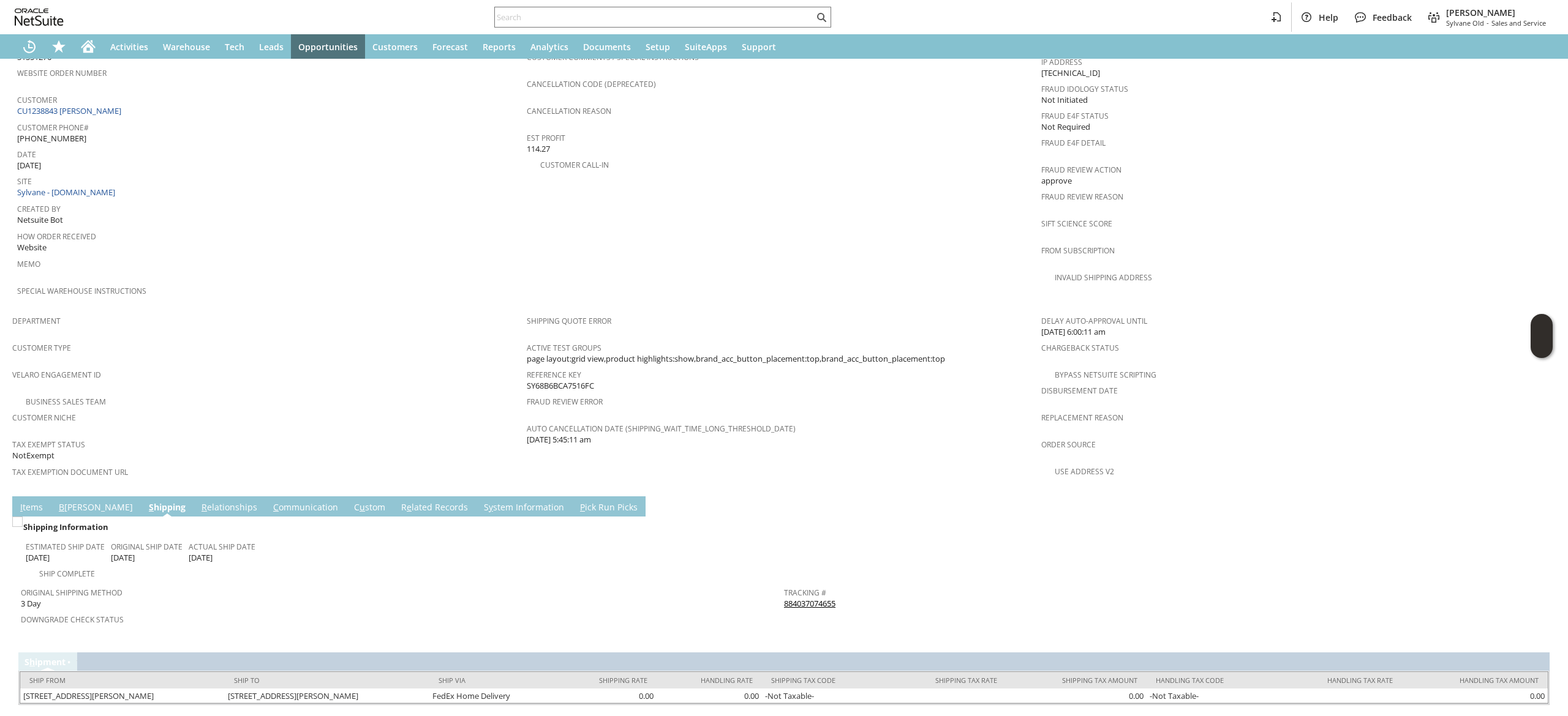
click at [852, 611] on span "Return Tracking #" at bounding box center [1162, 618] width 757 height 14
click at [852, 584] on div "Tracking # 884037074655" at bounding box center [1162, 597] width 757 height 26
click at [853, 584] on div "Tracking # 884037074655" at bounding box center [1162, 597] width 757 height 26
copy tbody "884037074655 Return Tracking #"
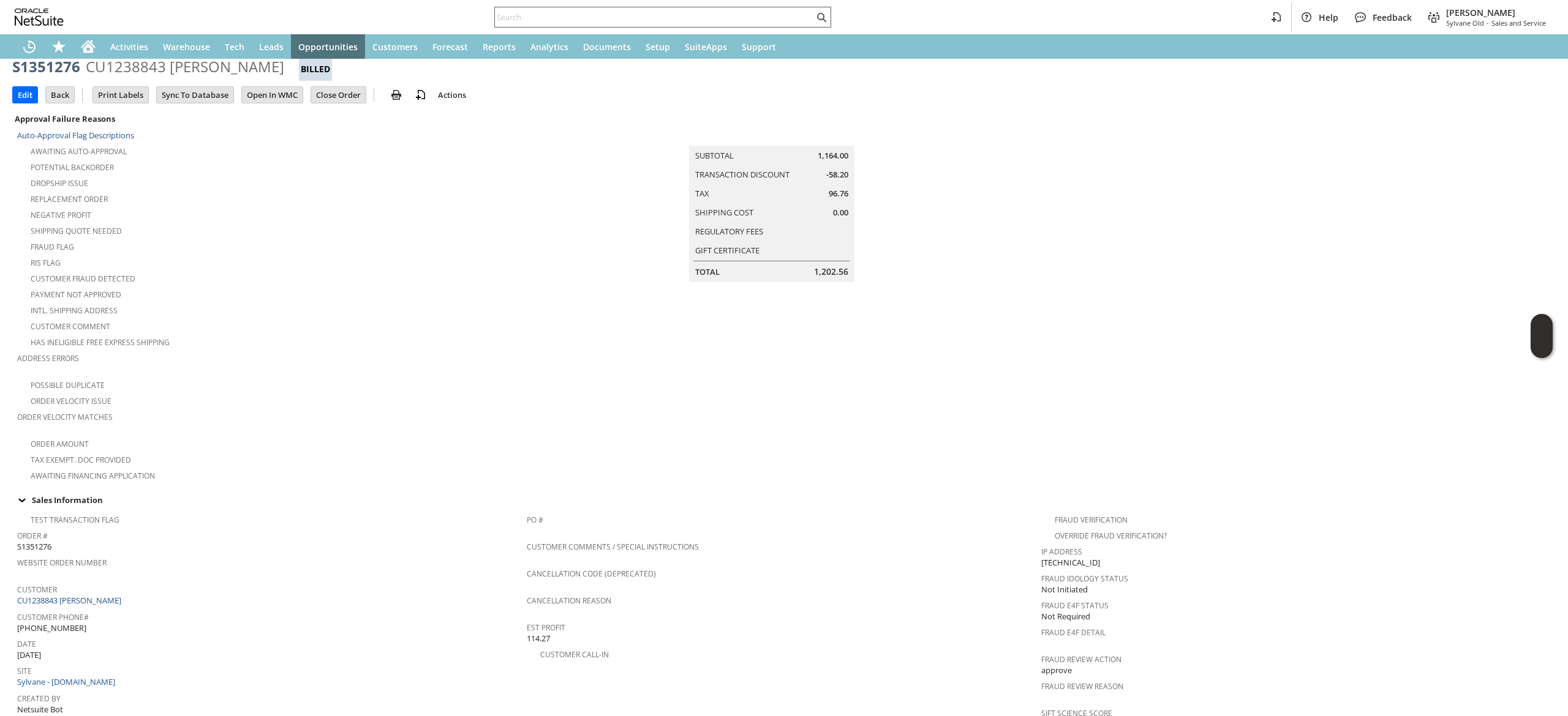
scroll to position [0, 0]
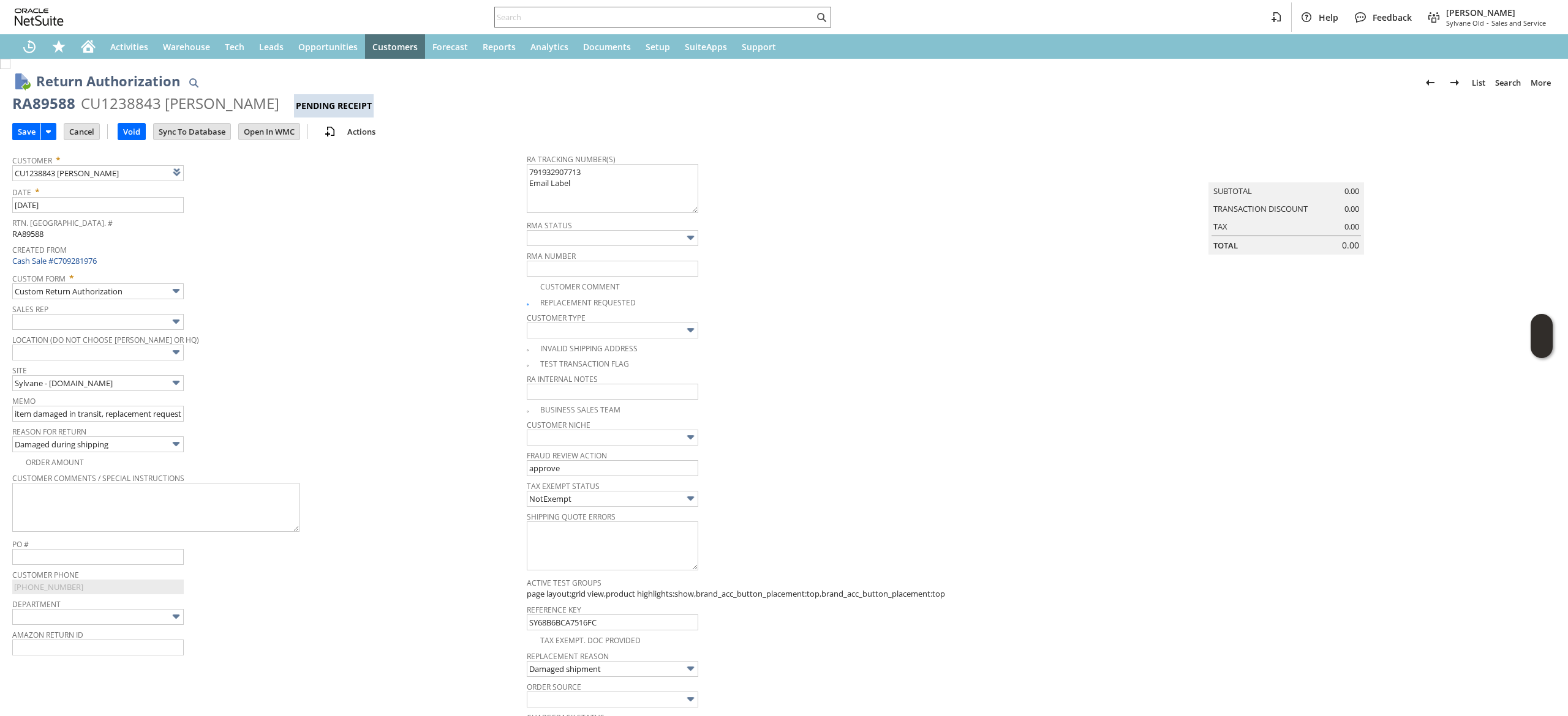
type textarea "791932907713 Email Label"
drag, startPoint x: 9, startPoint y: 124, endPoint x: 17, endPoint y: 124, distance: 8.0
click at [12, 124] on div "Return Authorization List Search More Add To Shortcuts RA89588 CU1238843 [PERSO…" at bounding box center [784, 629] width 1568 height 1142
click at [21, 124] on input "Save" at bounding box center [27, 132] width 28 height 15
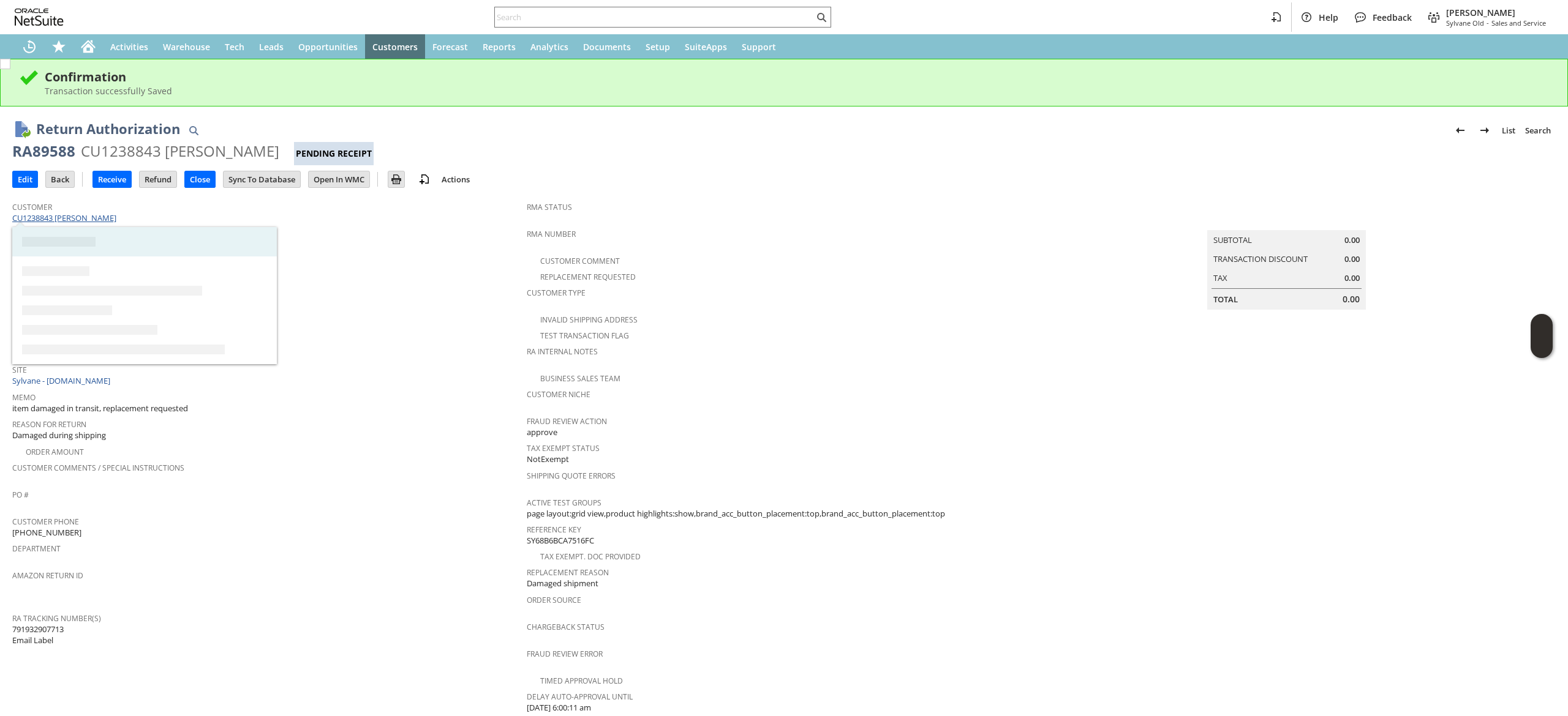
drag, startPoint x: 108, startPoint y: 221, endPoint x: 59, endPoint y: 219, distance: 49.0
click at [59, 219] on div "Customer CU1238843 [PERSON_NAME]" at bounding box center [266, 211] width 508 height 27
copy link "[PERSON_NAME]"
click at [63, 219] on link "CU1238843 [PERSON_NAME]" at bounding box center [65, 218] width 107 height 11
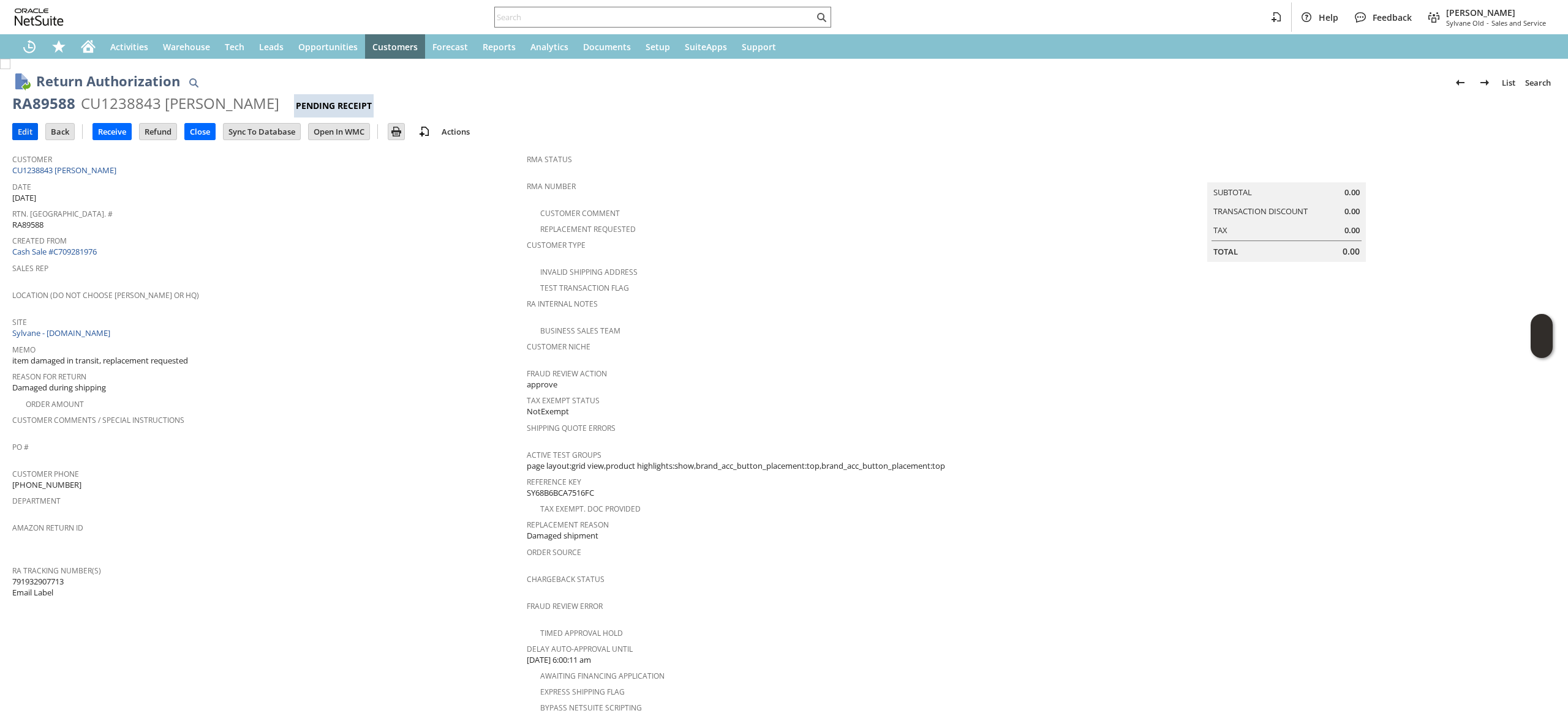
click at [28, 128] on input "Edit" at bounding box center [25, 132] width 24 height 15
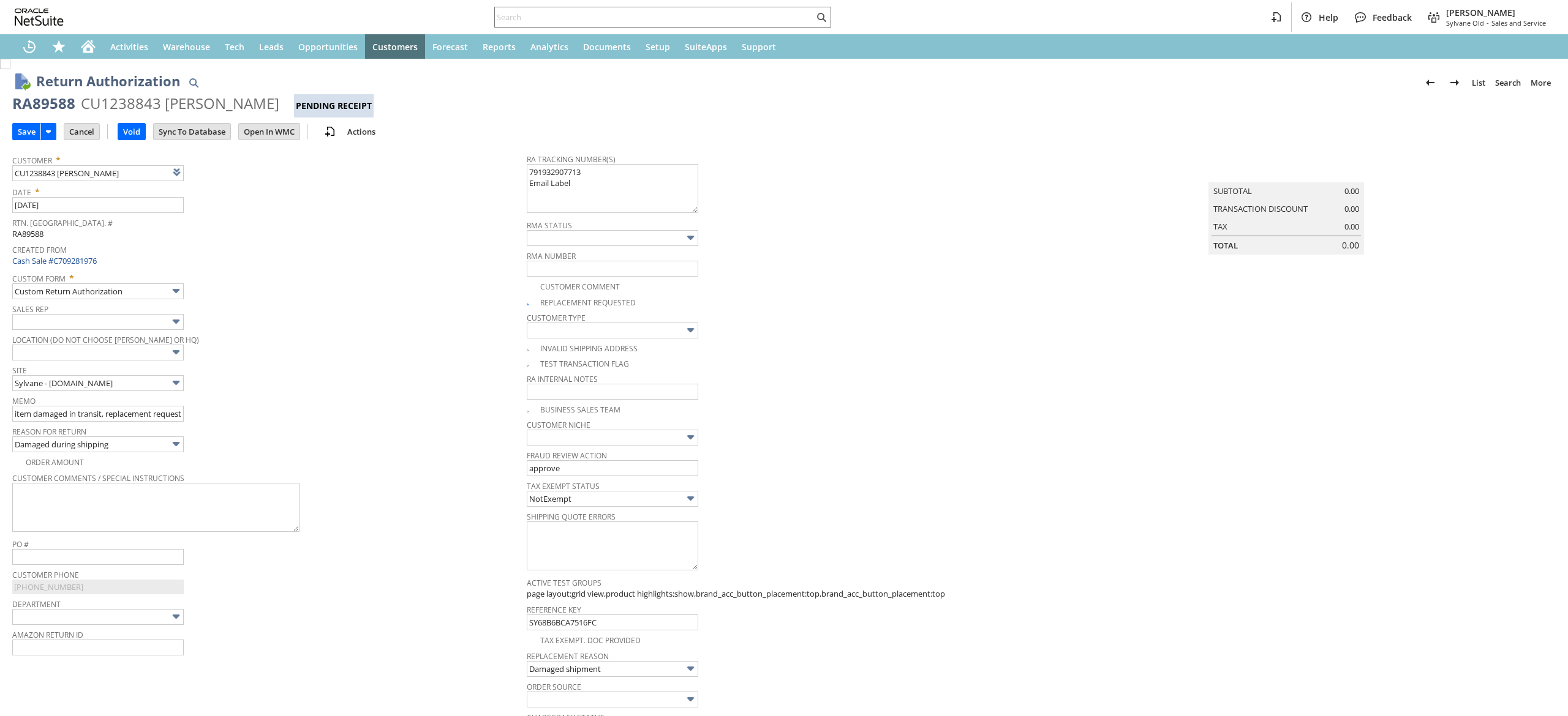
type input "Add"
type input "Copy Previous"
click at [127, 415] on input "item damaged in transit, replacement requested" at bounding box center [97, 414] width 171 height 15
click at [131, 414] on input "item damaged in transit, replacement requested" at bounding box center [97, 414] width 171 height 15
type input "item damaged in transit, refund requested"
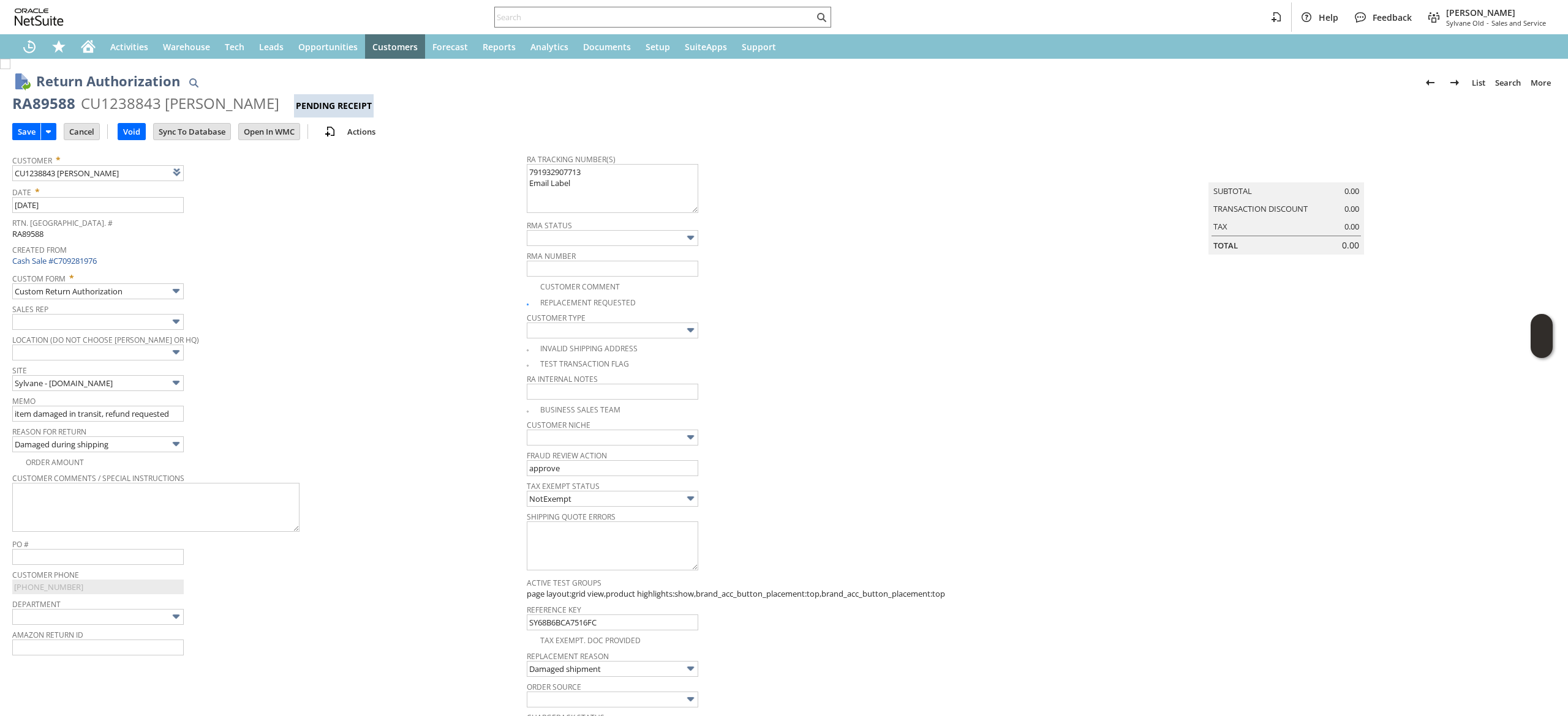
click at [257, 398] on span "Memo" at bounding box center [266, 399] width 508 height 14
click at [22, 130] on input "Save" at bounding box center [27, 132] width 28 height 15
click at [40, 102] on div "RA89588" at bounding box center [43, 103] width 63 height 20
click at [40, 102] on div "RA89588" at bounding box center [43, 103] width 63 height 20
click at [35, 102] on div "RA89588" at bounding box center [43, 103] width 63 height 20
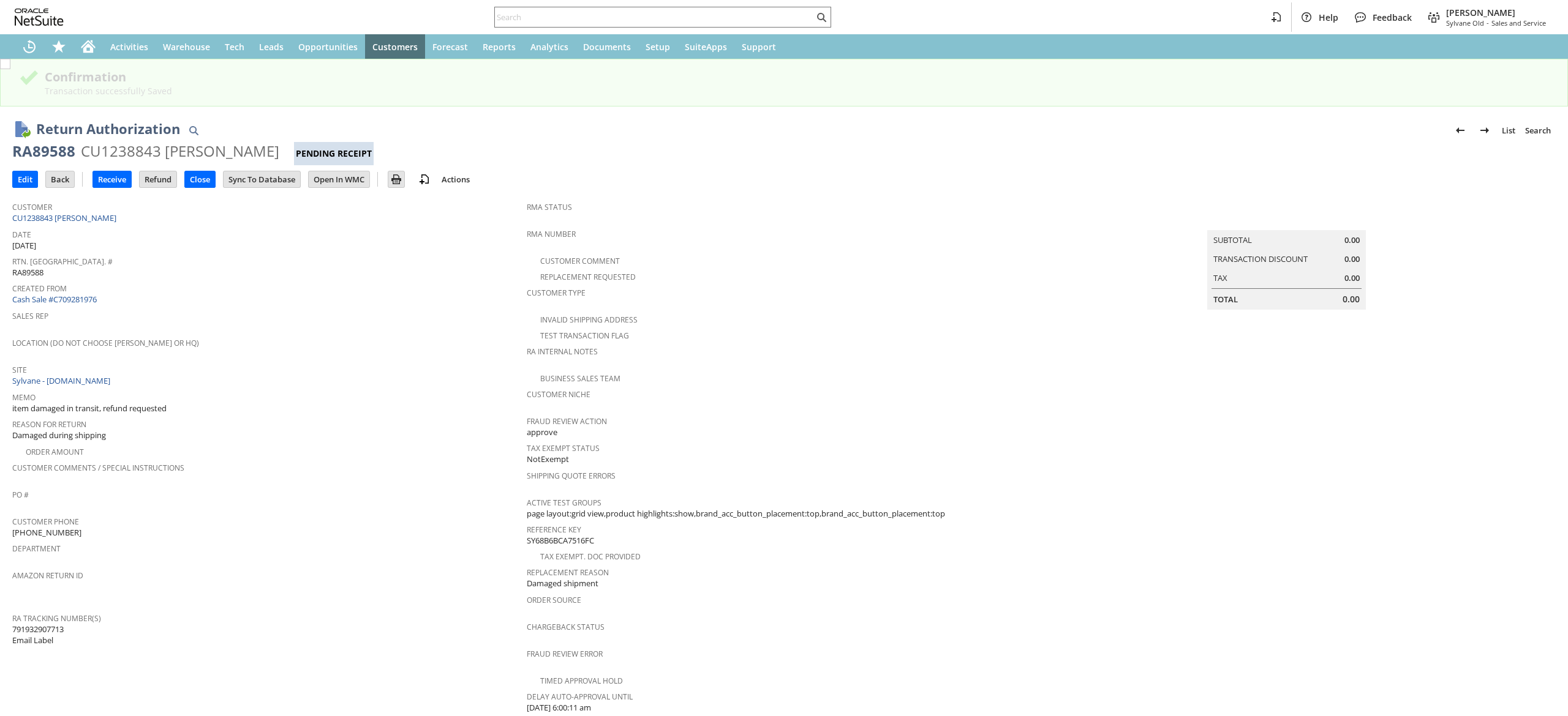
click at [38, 105] on div "Confirmation Transaction successfully Saved Return Authorization List Search RA…" at bounding box center [784, 387] width 1568 height 657
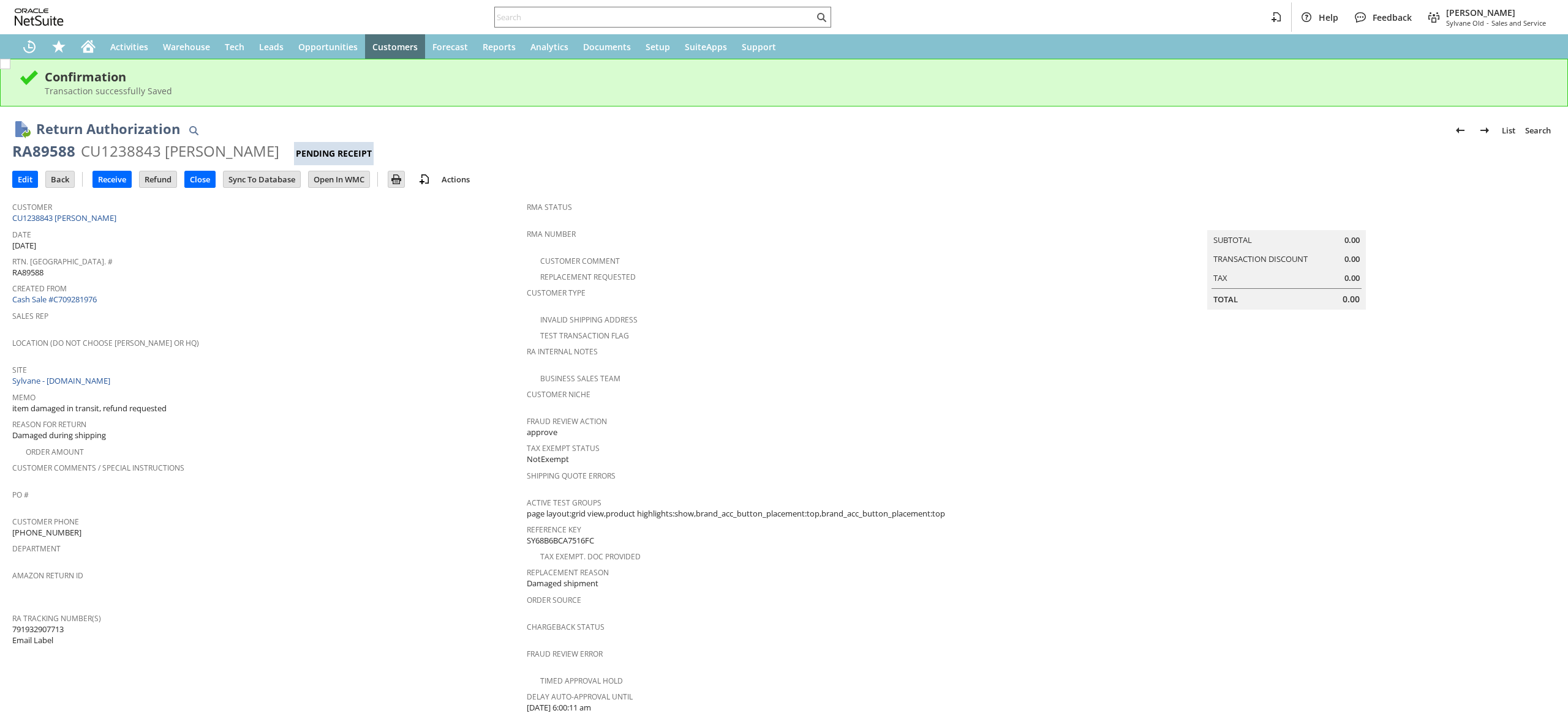
click at [33, 137] on div "Return Authorization List Search RA89588 CU1238843 david ososkalo Pending Recei…" at bounding box center [784, 137] width 1543 height 56
click at [34, 151] on div "RA89588" at bounding box center [43, 151] width 63 height 20
copy div "RA89588"
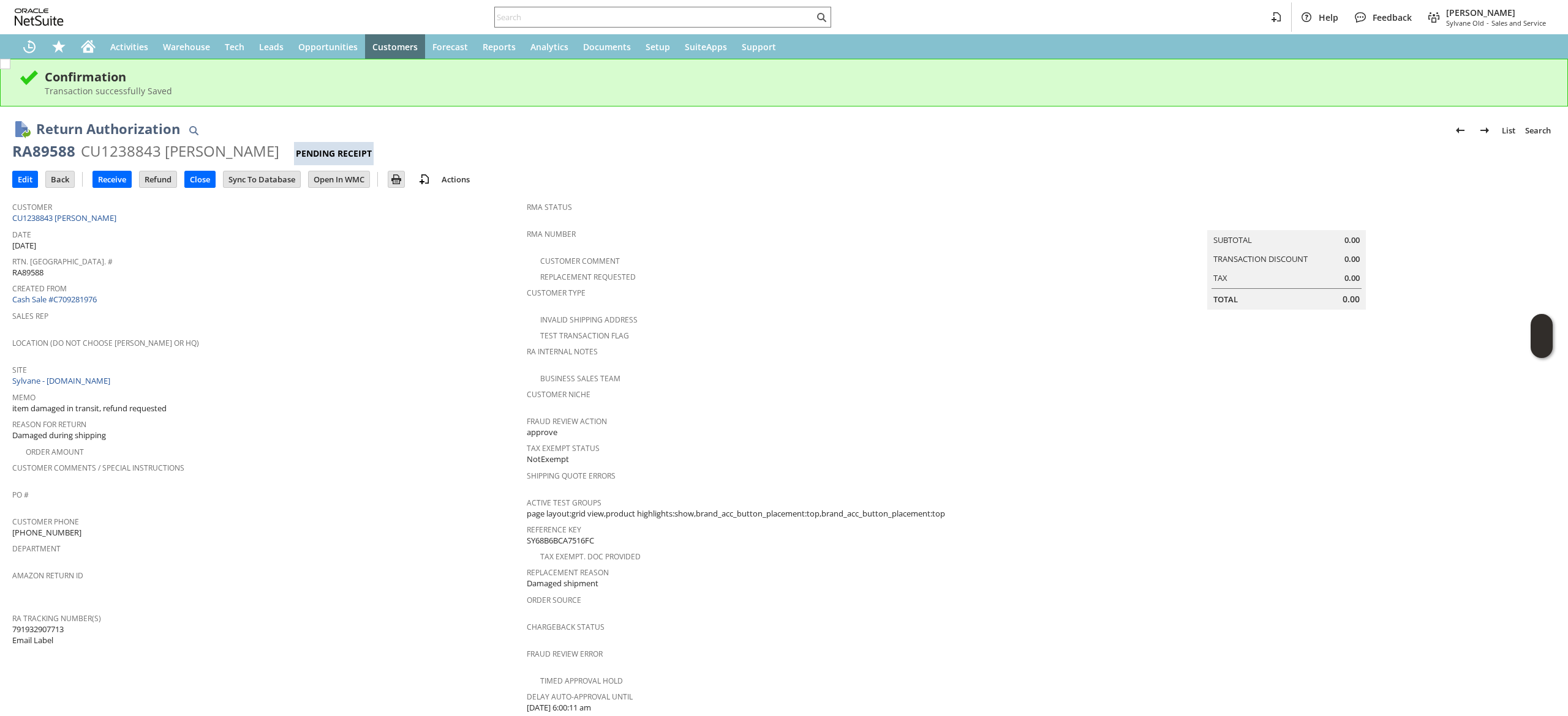
click at [82, 231] on span "Date" at bounding box center [266, 232] width 508 height 14
click at [82, 223] on td "Customer CU1238843 david ososkalo" at bounding box center [269, 211] width 514 height 31
click at [111, 219] on link "CU1238843 [PERSON_NAME]" at bounding box center [65, 218] width 107 height 11
